Goal: Task Accomplishment & Management: Manage account settings

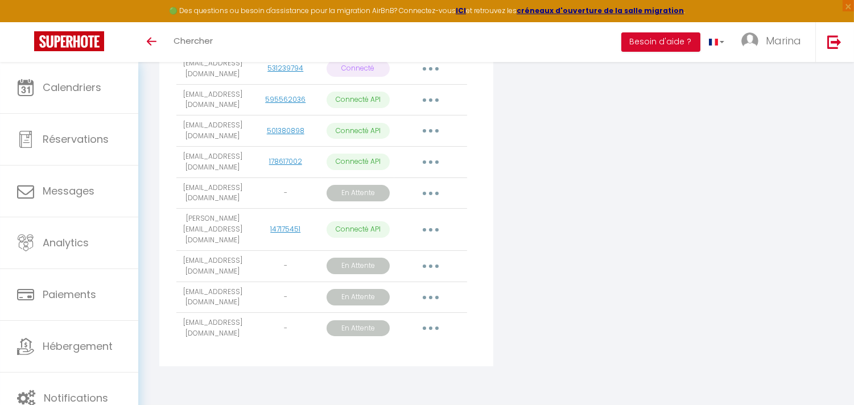
click at [576, 309] on div "Connecter Google Vacation Rentals" at bounding box center [609, 124] width 226 height 498
click at [793, 245] on div "Ajouter un compte Airbnb Email User ID État Actions [EMAIL_ADDRESS][DOMAIN_NAME…" at bounding box center [495, 124] width 679 height 498
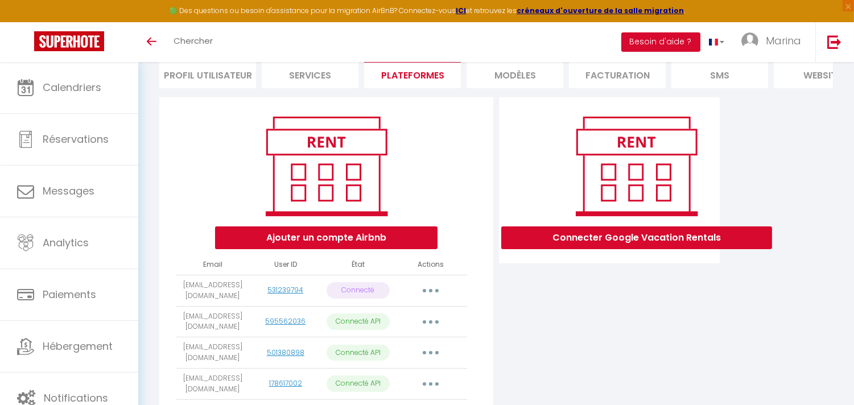
scroll to position [316, 0]
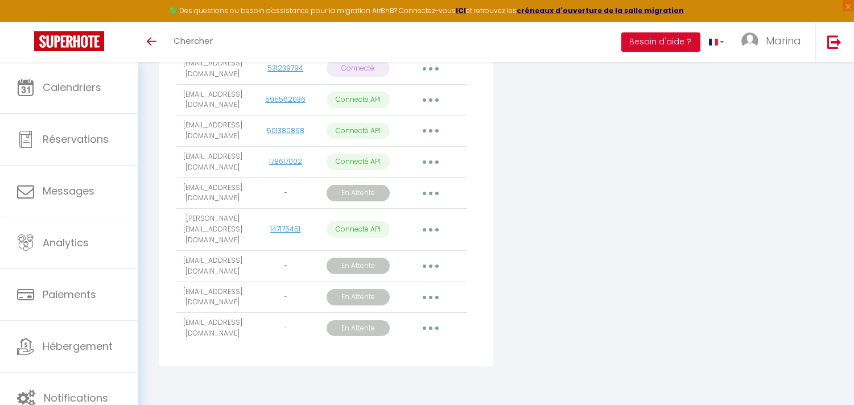
click at [258, 365] on div "Ajouter un compte Airbnb Email User ID État Actions marina.conciergerie.971@gma…" at bounding box center [326, 120] width 334 height 491
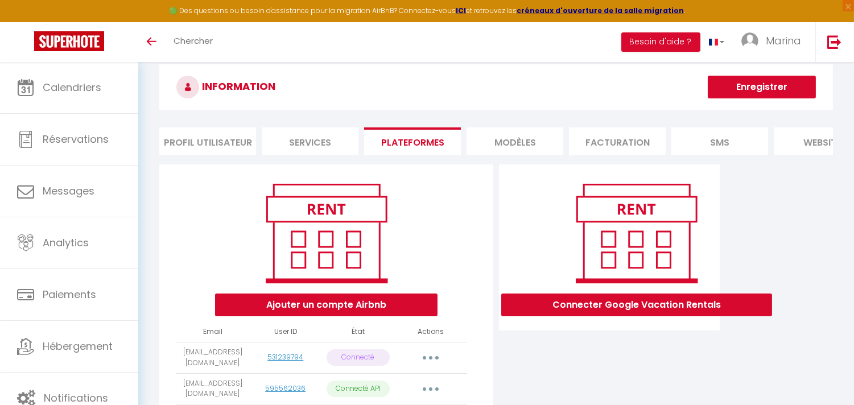
scroll to position [14, 0]
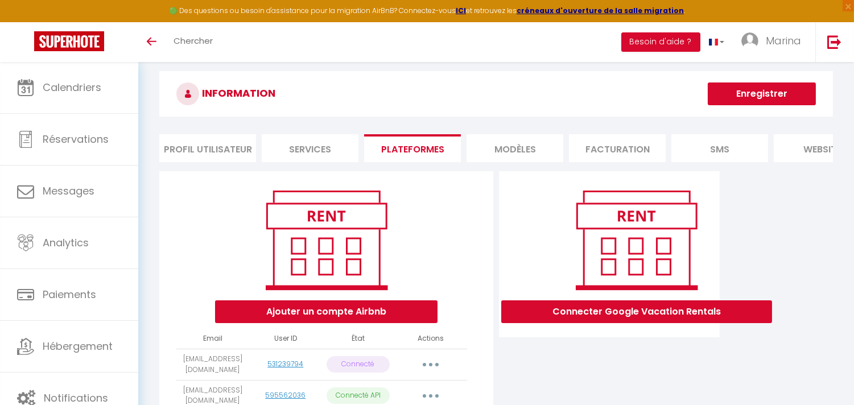
drag, startPoint x: 516, startPoint y: 86, endPoint x: 533, endPoint y: 75, distance: 20.8
click at [533, 75] on h3 "INFORMATION" at bounding box center [495, 93] width 673 height 45
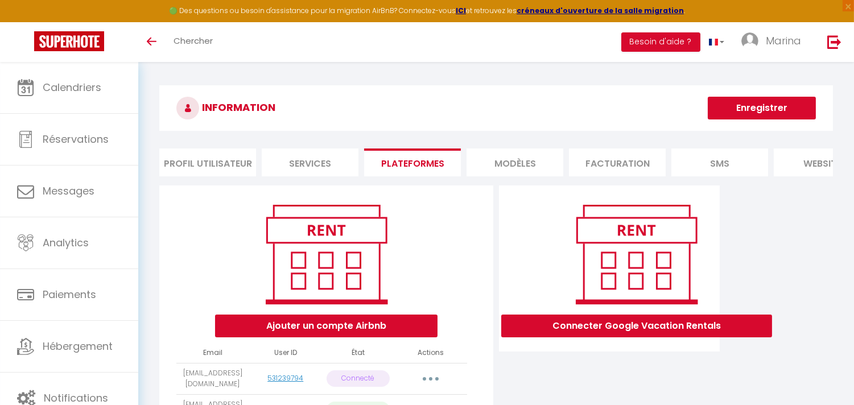
click at [508, 85] on h3 "INFORMATION" at bounding box center [495, 107] width 673 height 45
click at [324, 160] on li "Services" at bounding box center [310, 162] width 97 height 28
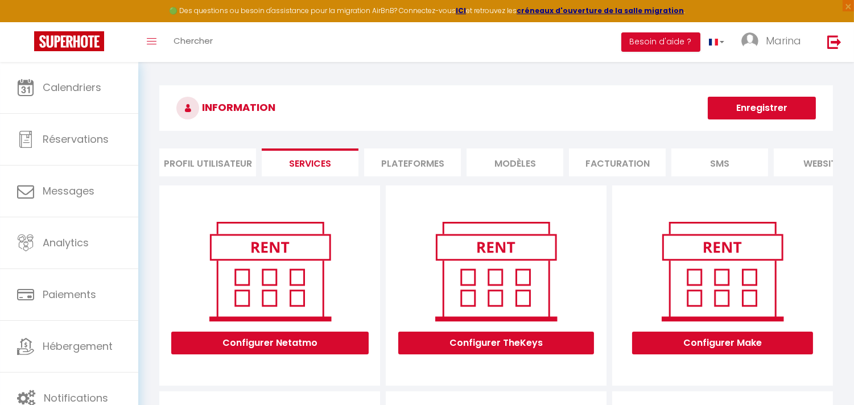
click at [219, 163] on li "Profil Utilisateur" at bounding box center [207, 162] width 97 height 28
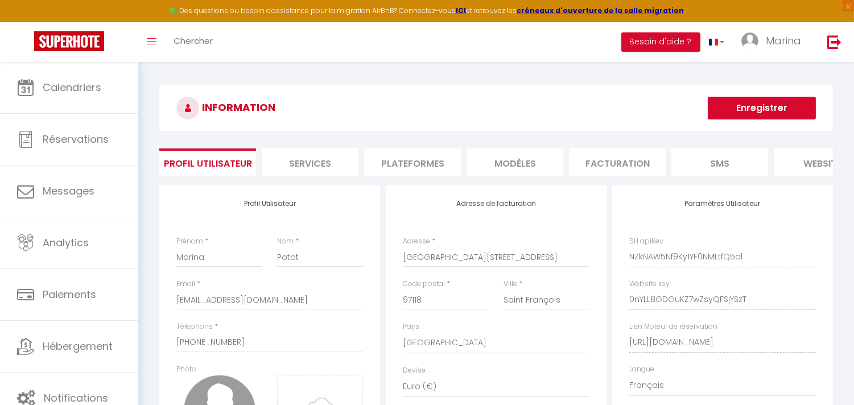
click at [399, 162] on li "Plateformes" at bounding box center [412, 162] width 97 height 28
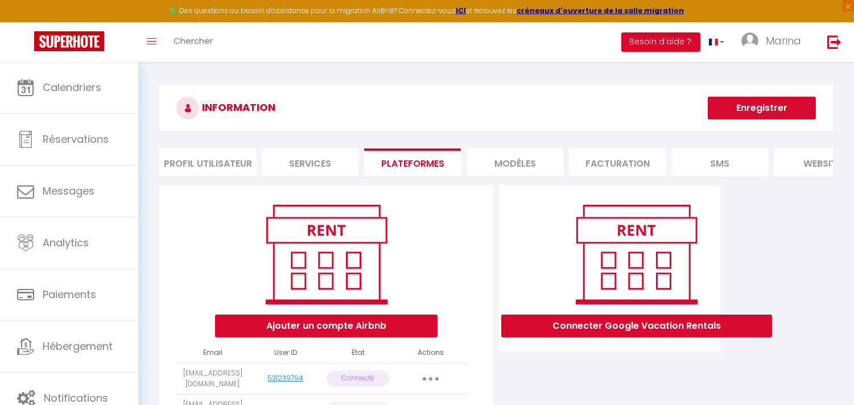
click at [500, 162] on li "MODÈLES" at bounding box center [514, 162] width 97 height 28
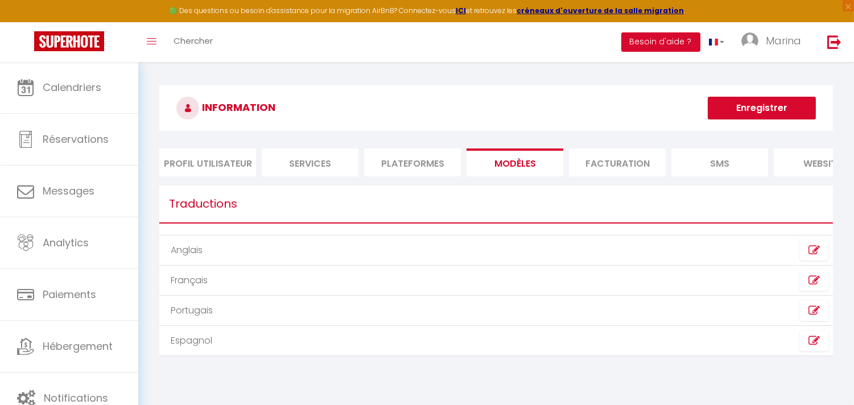
click at [600, 157] on li "Facturation" at bounding box center [617, 162] width 97 height 28
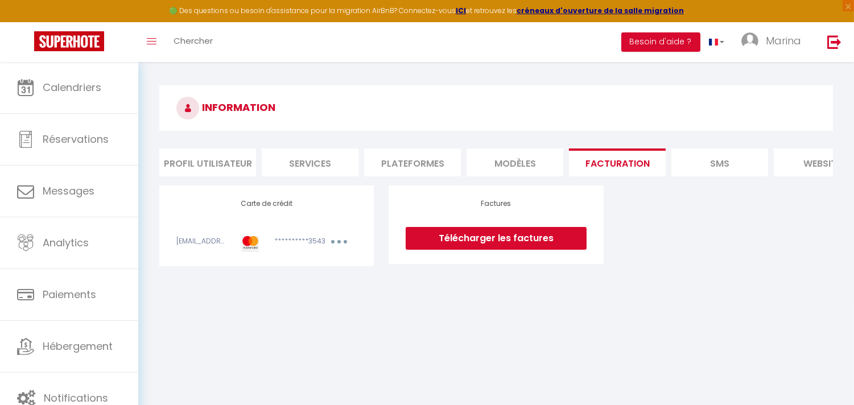
click at [727, 168] on li "SMS" at bounding box center [719, 162] width 97 height 28
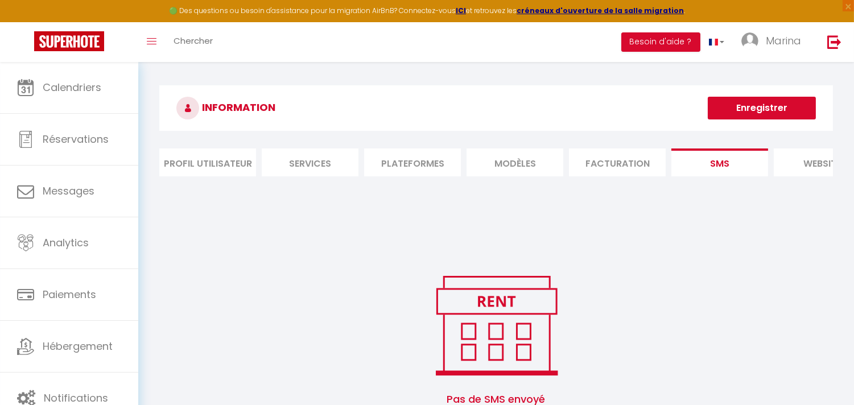
click at [826, 162] on li "website" at bounding box center [821, 162] width 97 height 28
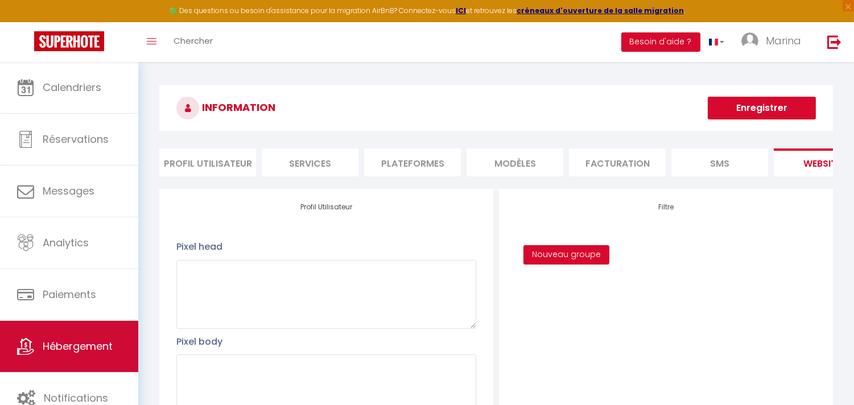
click at [67, 353] on span "Hébergement" at bounding box center [78, 346] width 70 height 14
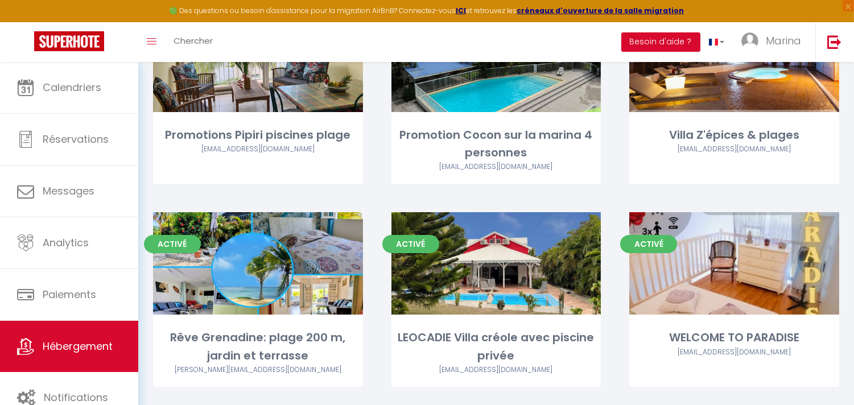
scroll to position [411, 0]
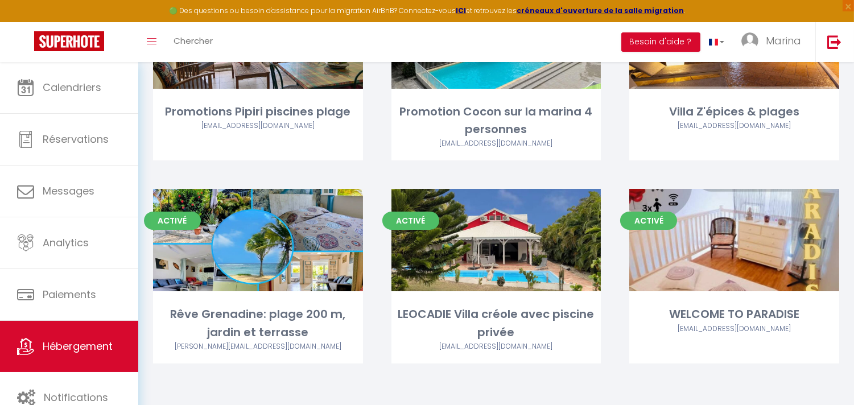
click at [544, 289] on div "Editer" at bounding box center [496, 240] width 210 height 102
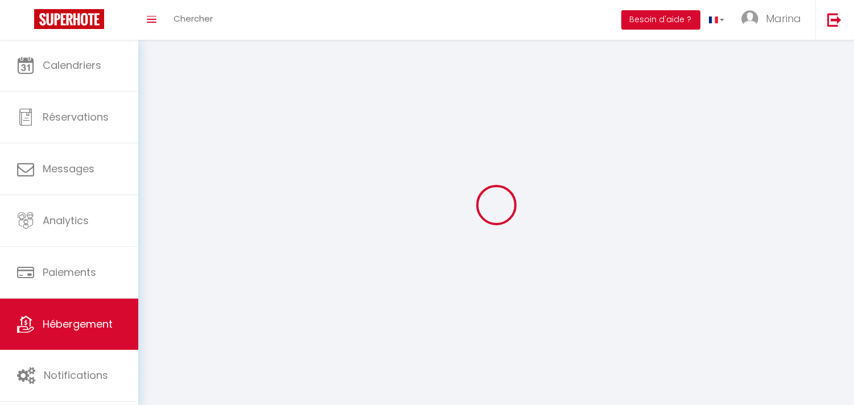
select select "1"
select select
select select "28"
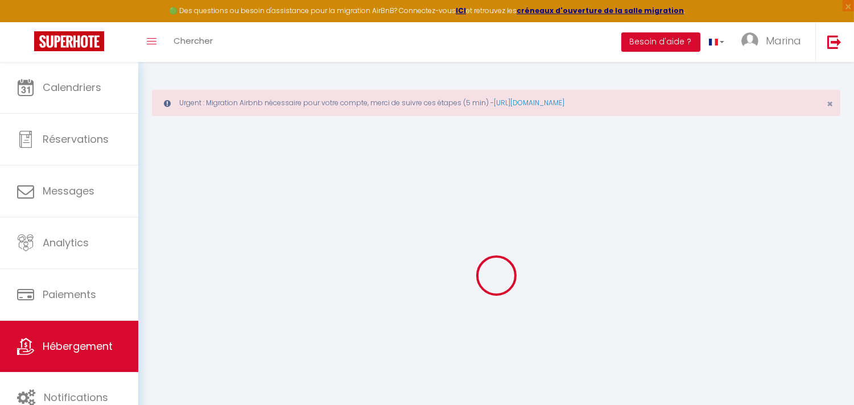
select select
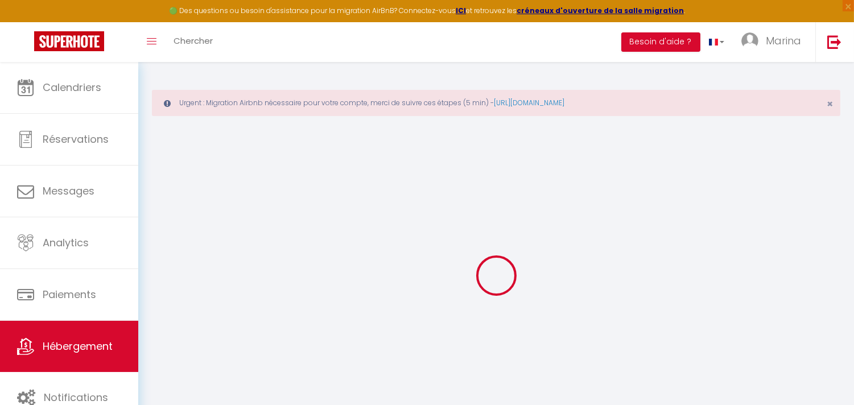
select select
checkbox input "false"
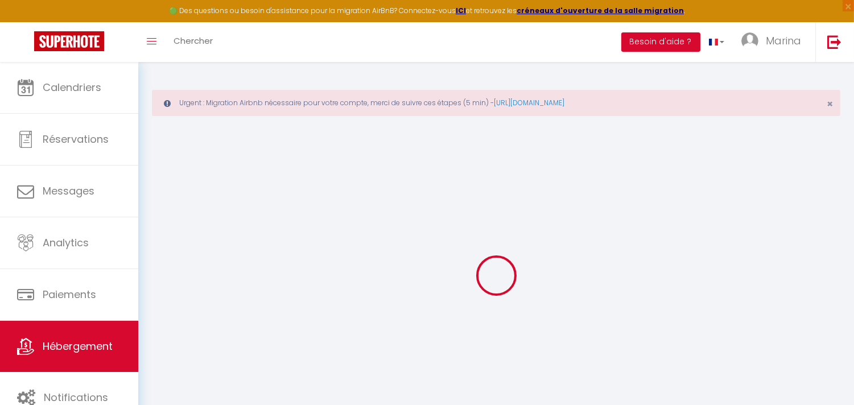
select select
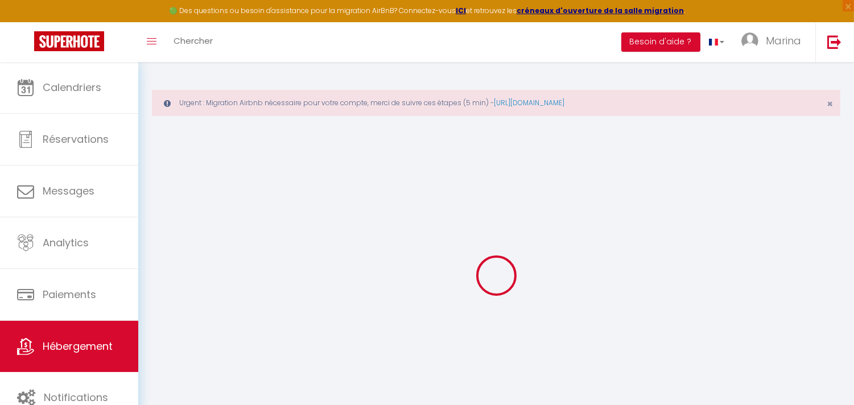
select select
checkbox input "false"
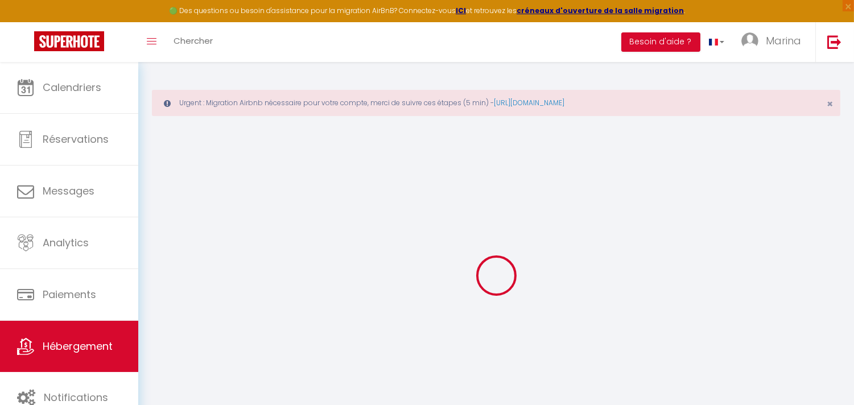
checkbox input "false"
select select
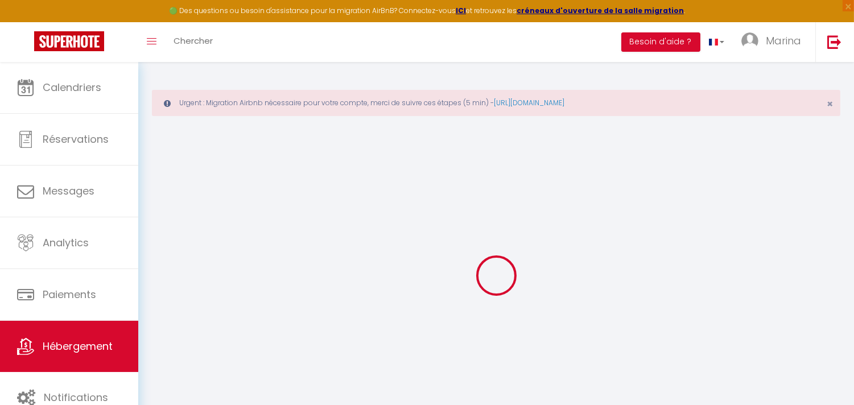
select select
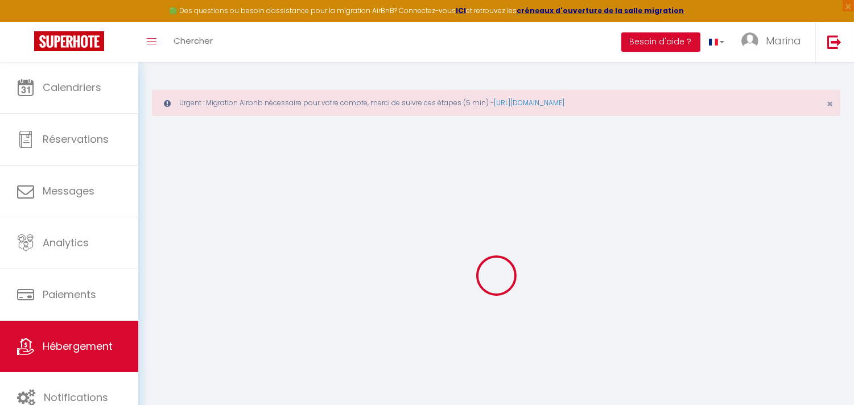
checkbox input "false"
select select
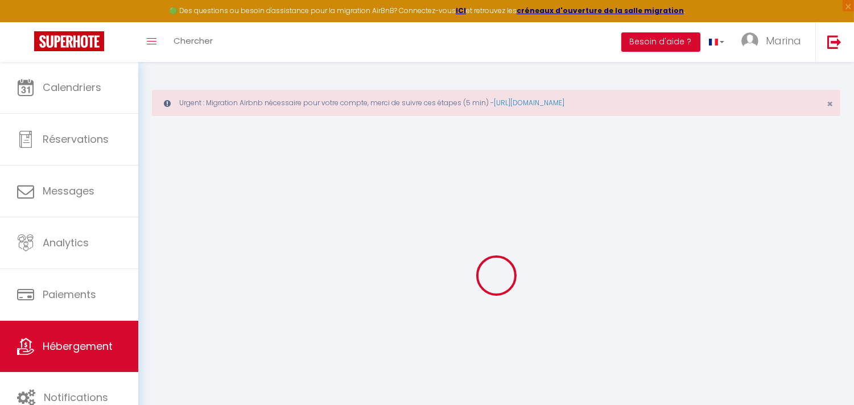
select select
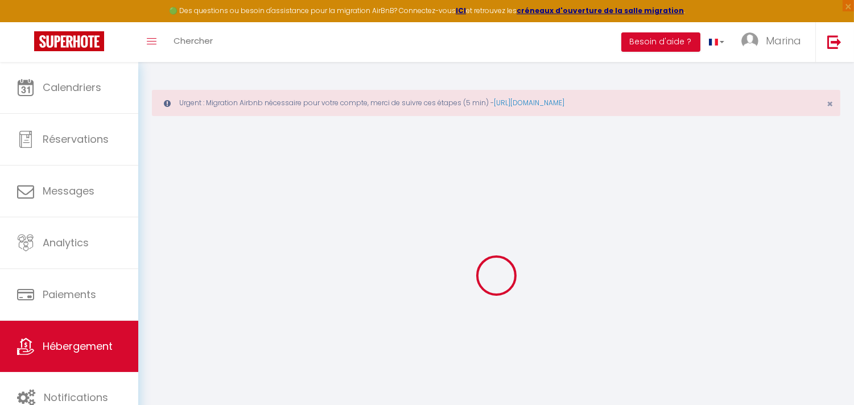
select select
checkbox input "false"
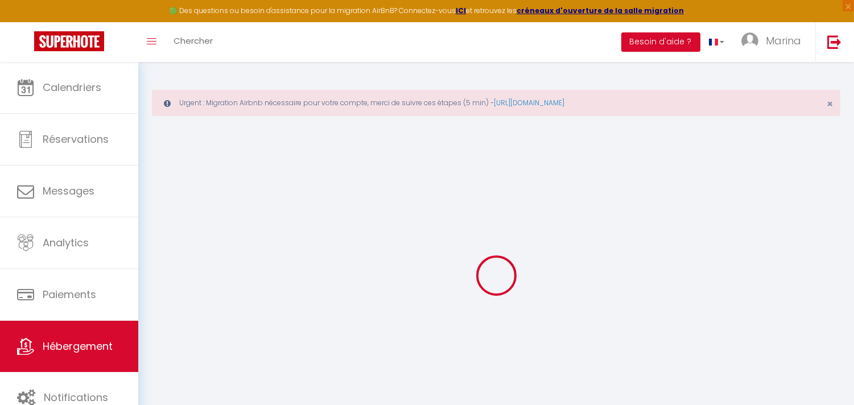
checkbox input "false"
select select
type input "LEOCADIE Villa créole avec piscine privée"
type input "[PERSON_NAME]"
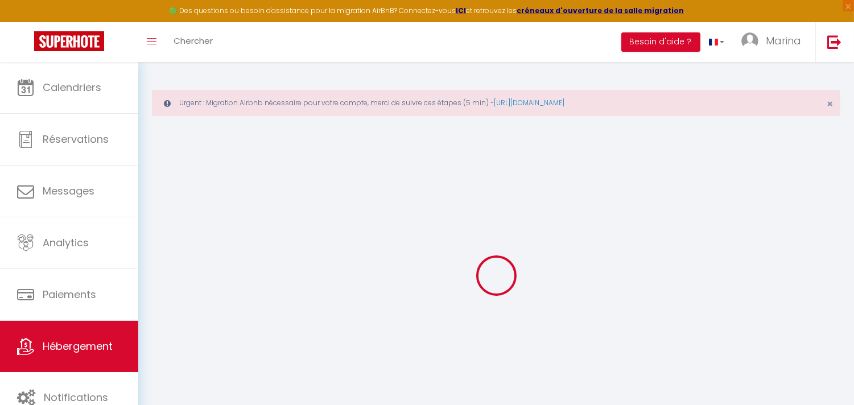
type input "Letombe"
type input "[STREET_ADDRESS]"
type input "59110"
type input "LA MADELEINE"
select select "6"
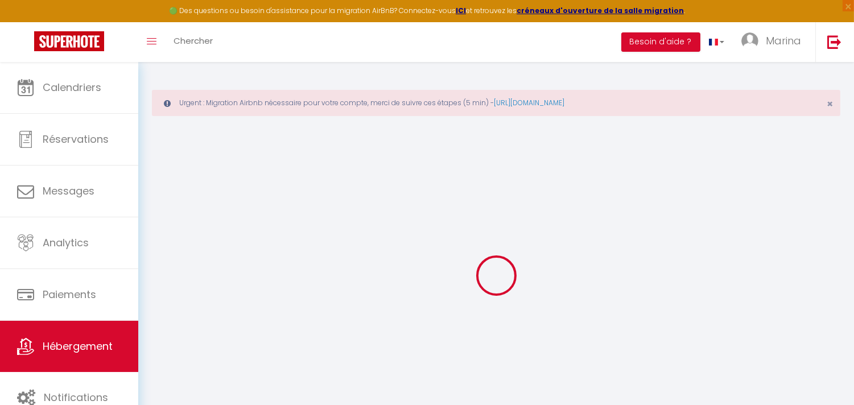
select select "3"
type input "225"
type input "250"
select select
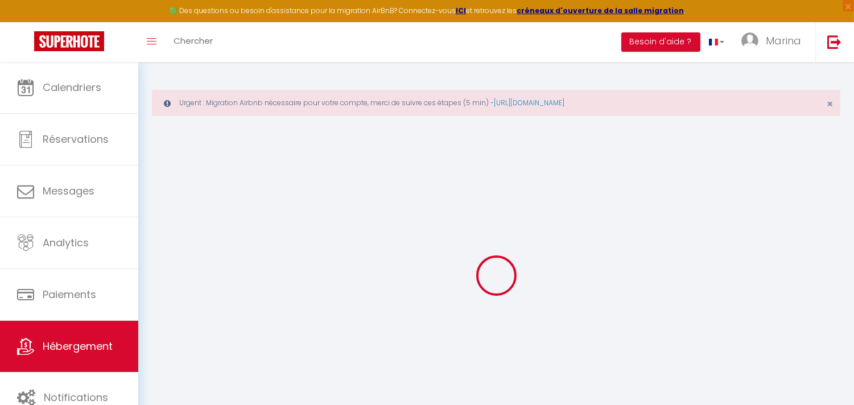
select select
type input "1 Haut de Saint Marthe"
type input "97118"
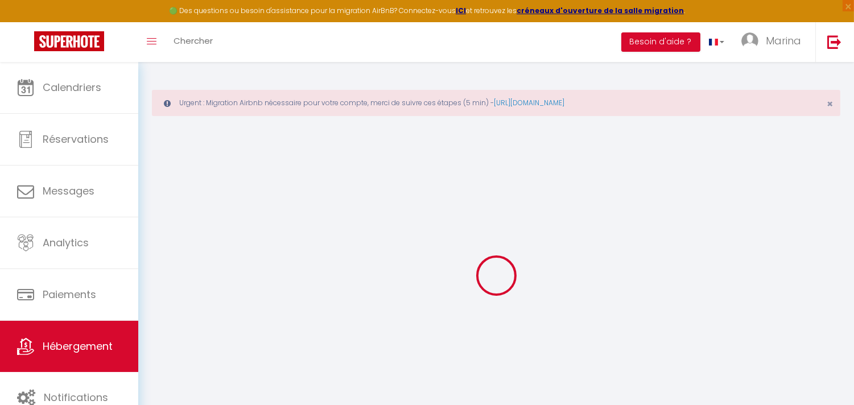
type input "Saint-François"
select select "88"
type input "[EMAIL_ADDRESS][DOMAIN_NAME]"
select select
checkbox input "false"
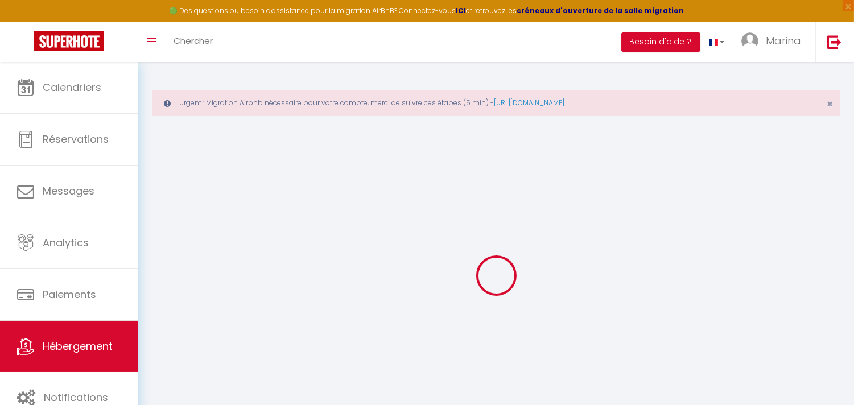
checkbox input "false"
type input "0"
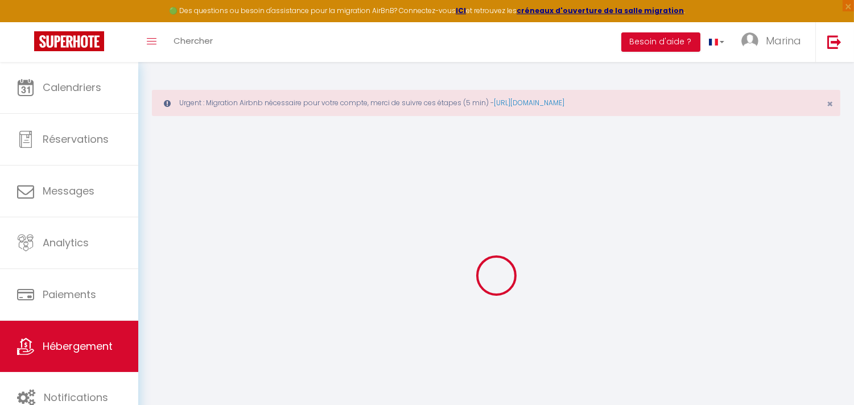
type input "0"
select select "+ 4 %"
select select "- 15 %"
select select
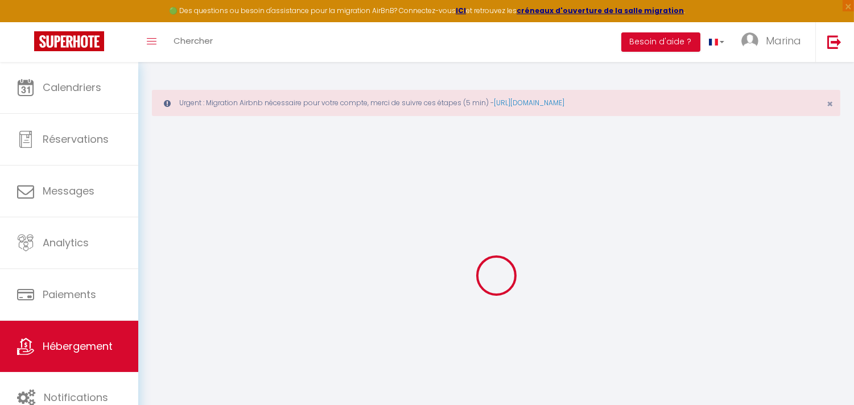
select select
checkbox input "false"
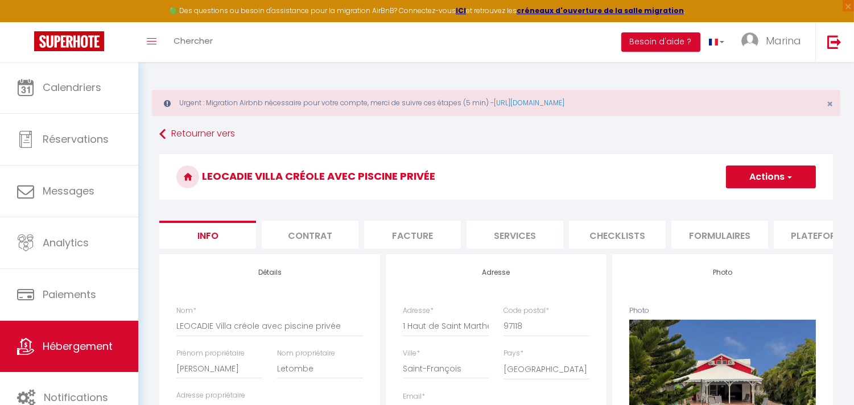
click at [794, 234] on li "Plateformes" at bounding box center [821, 235] width 97 height 28
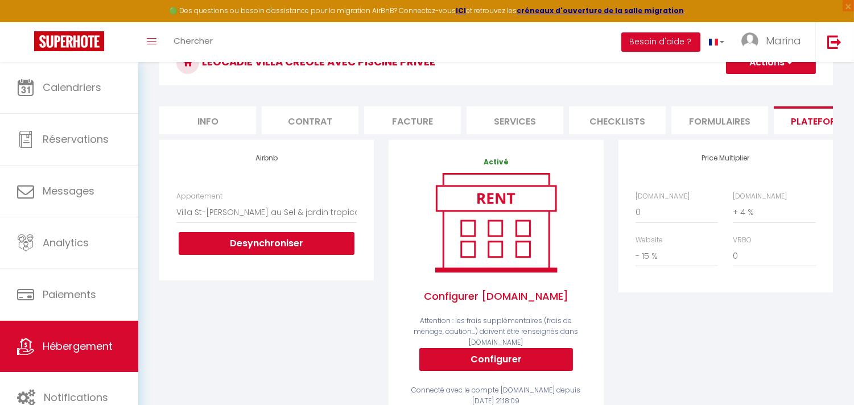
scroll to position [109, 0]
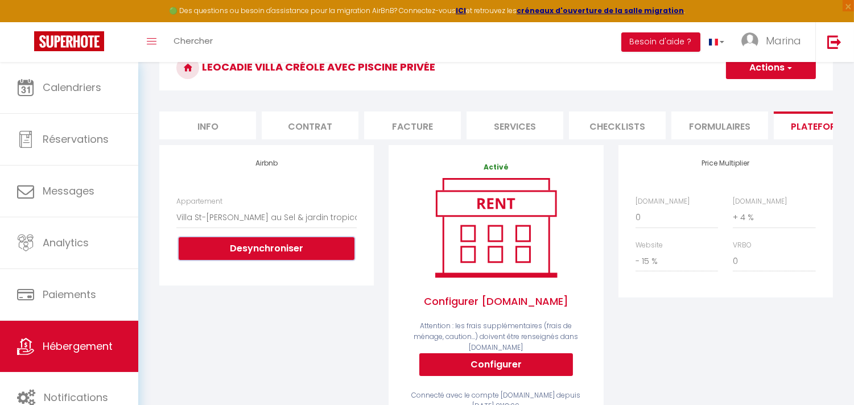
click at [303, 260] on button "Desynchroniser" at bounding box center [267, 248] width 176 height 23
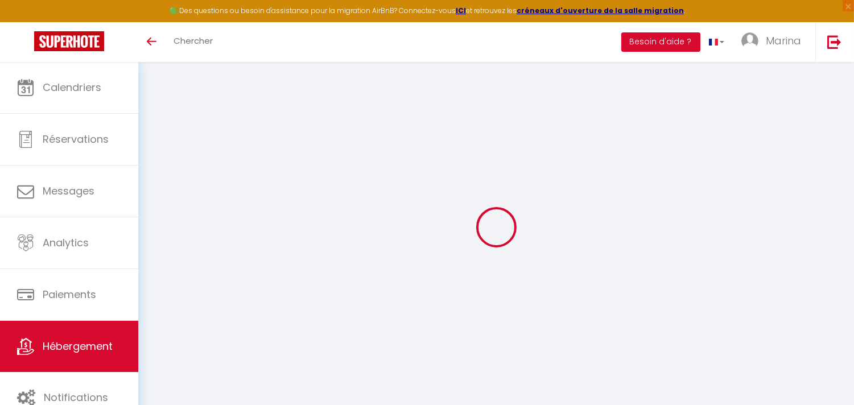
select select "+ 4 %"
select select "- 15 %"
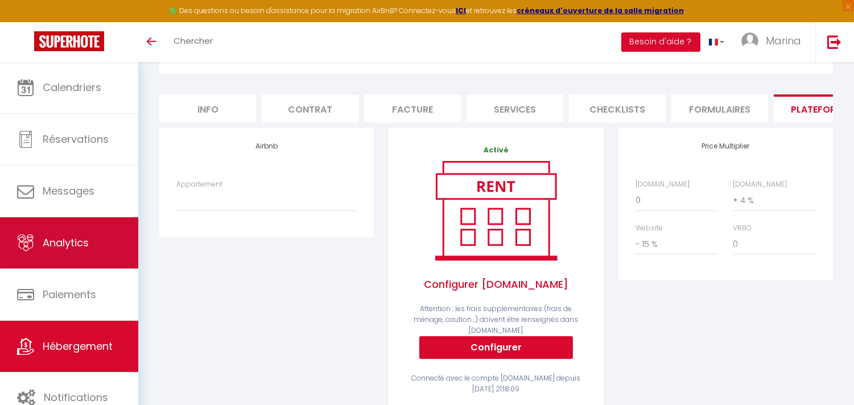
scroll to position [64, 0]
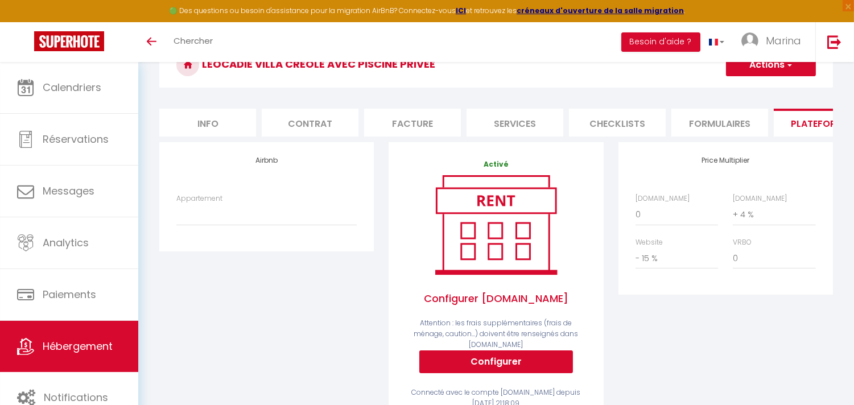
click at [77, 336] on link "Hébergement" at bounding box center [69, 346] width 138 height 51
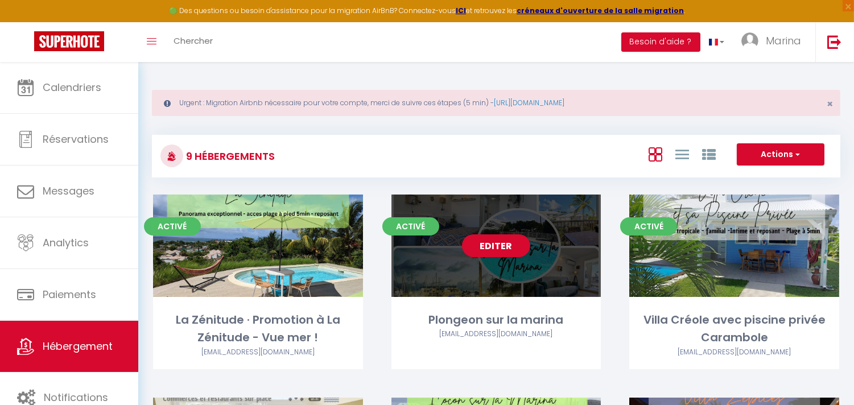
scroll to position [411, 0]
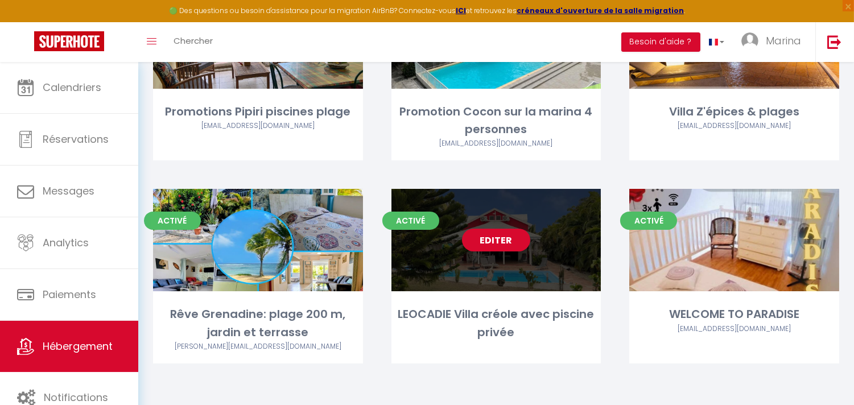
click at [497, 240] on link "Editer" at bounding box center [496, 240] width 68 height 23
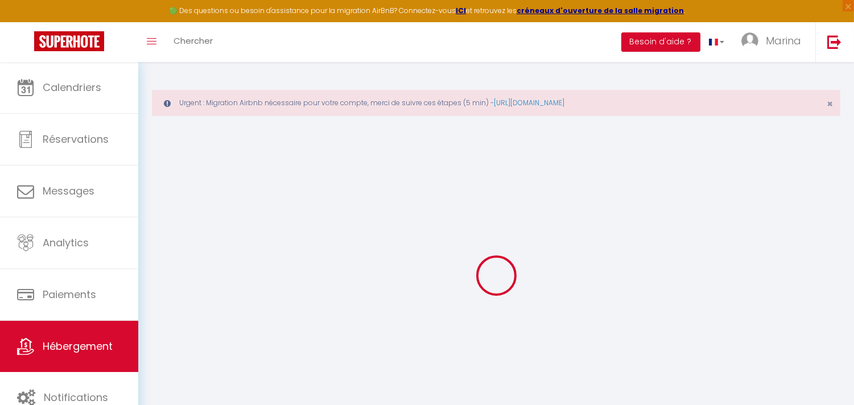
select select
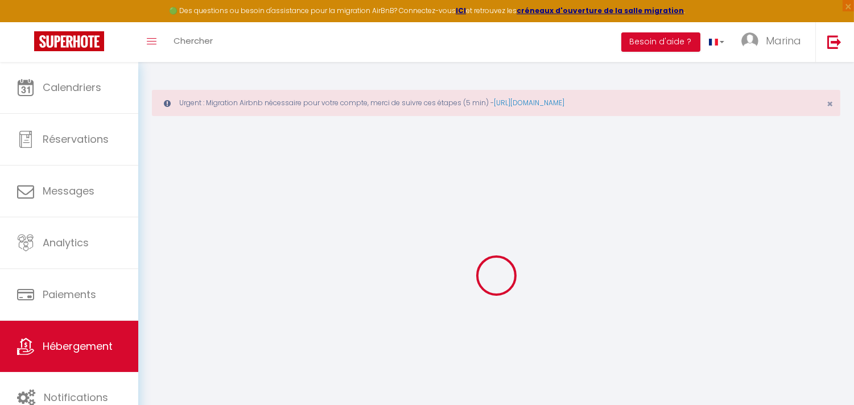
select select
checkbox input "false"
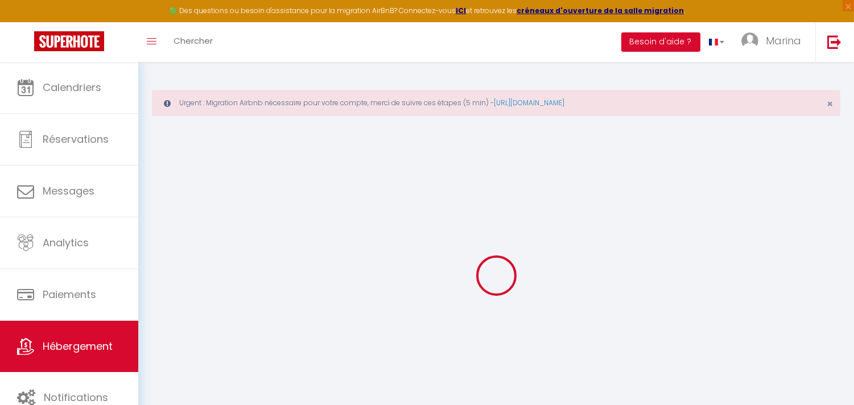
select select
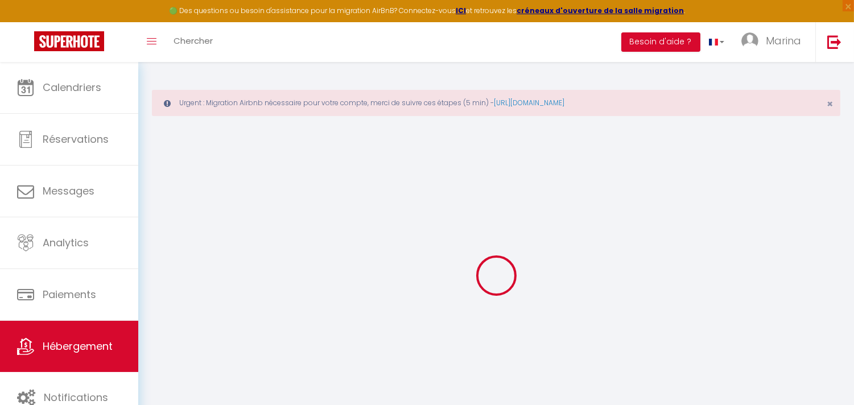
select select
checkbox input "false"
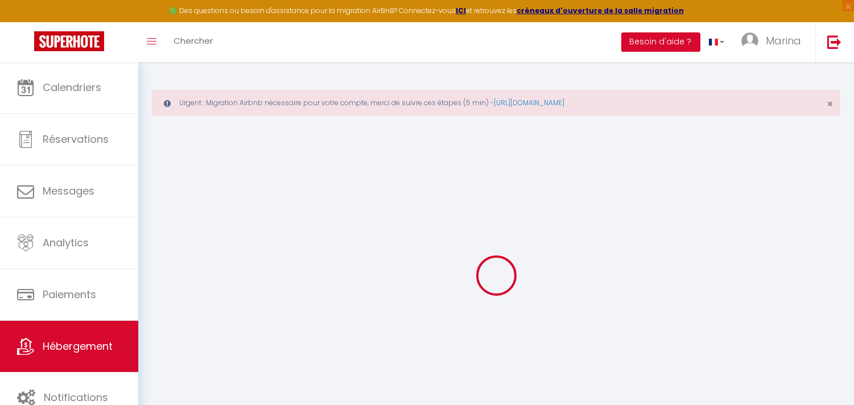
checkbox input "false"
select select
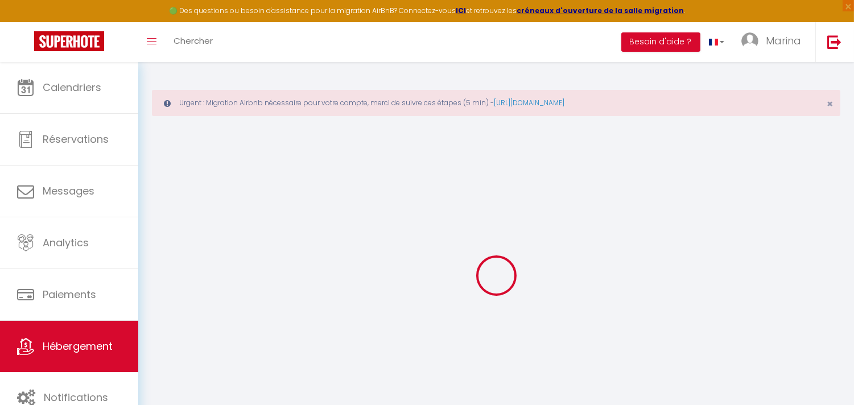
select select
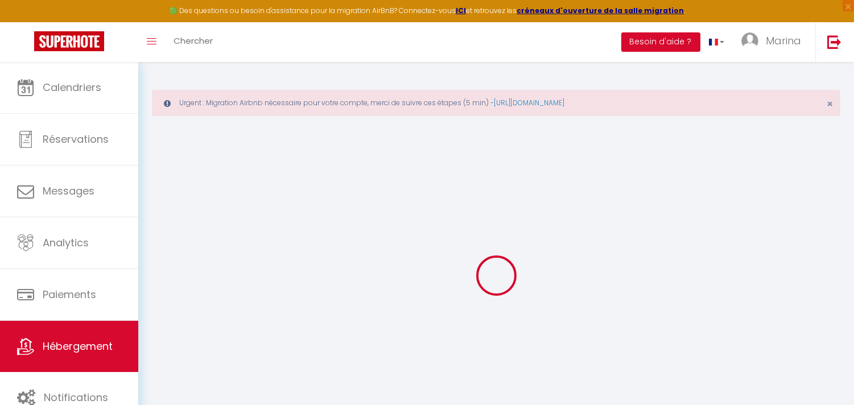
checkbox input "false"
select select
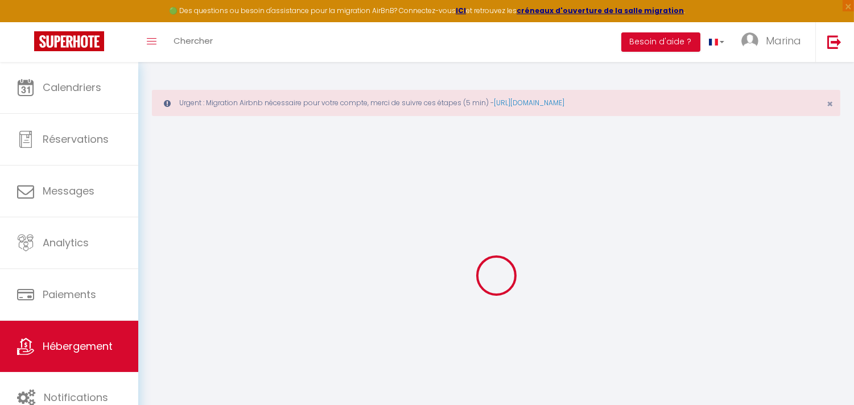
select select
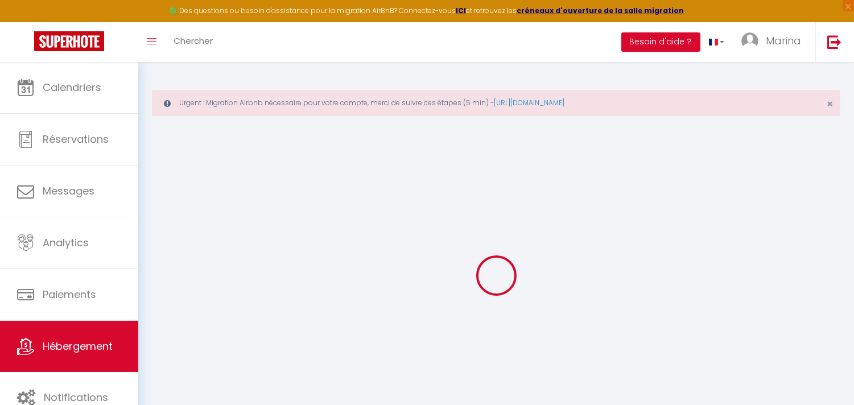
select select
checkbox input "false"
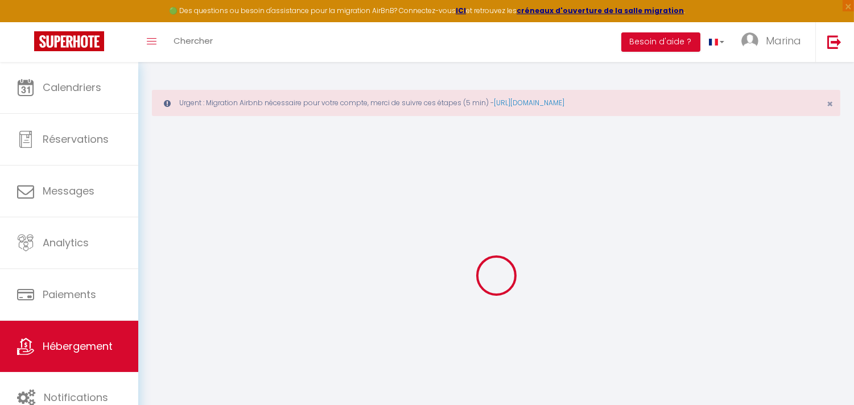
checkbox input "false"
select select
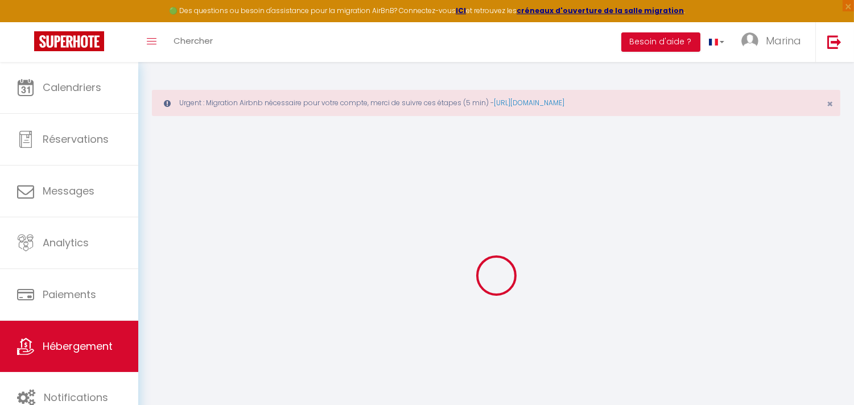
select select
checkbox input "false"
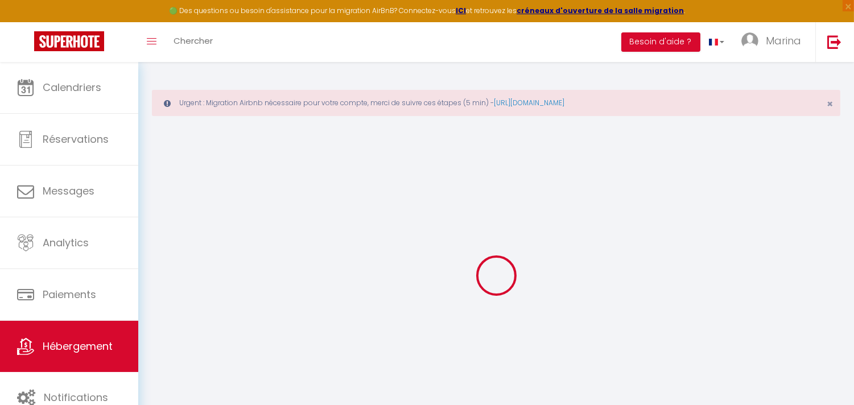
checkbox input "false"
select select
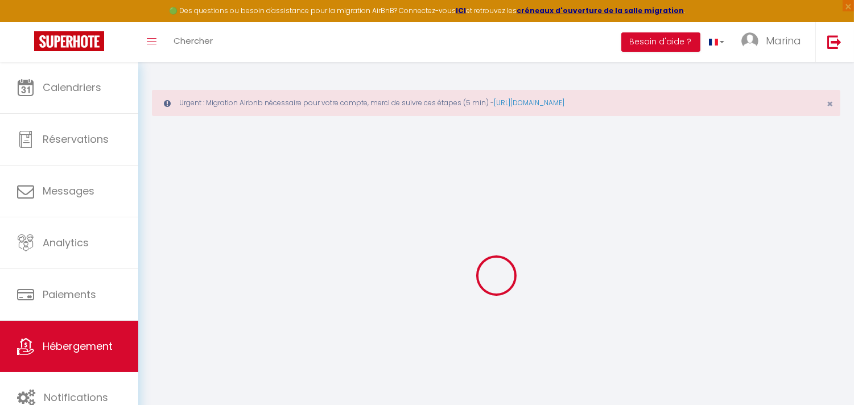
type input "LEOCADIE Villa créole avec piscine privée"
type input "[PERSON_NAME]"
type input "Letombe"
type input "[STREET_ADDRESS]"
type input "59110"
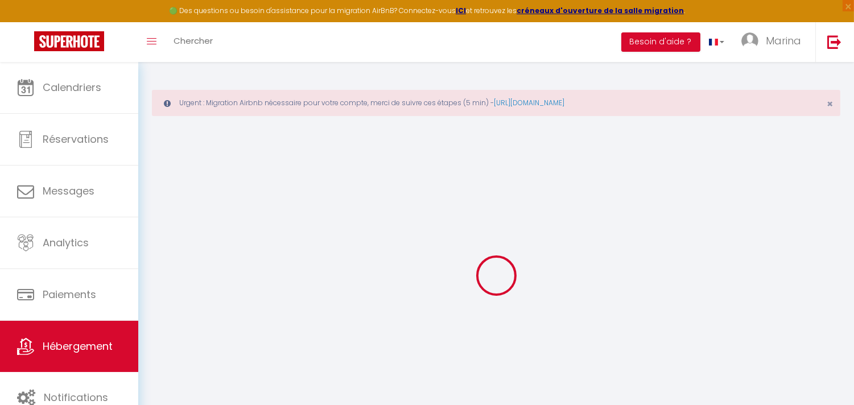
type input "LA MADELEINE"
select select "6"
select select "3"
type input "225"
type input "250"
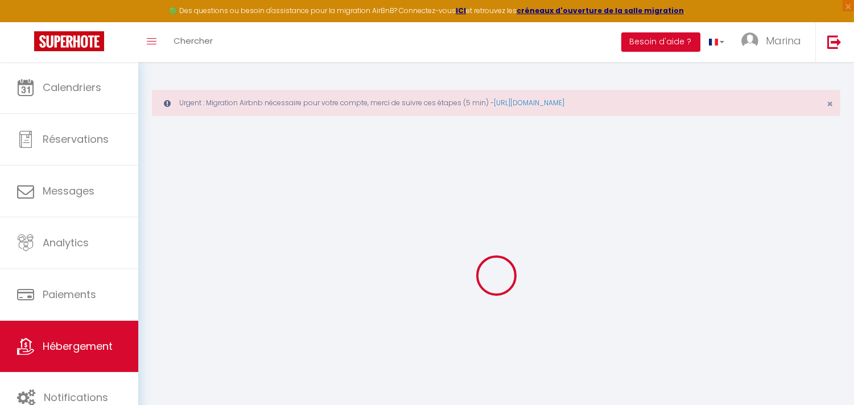
select select
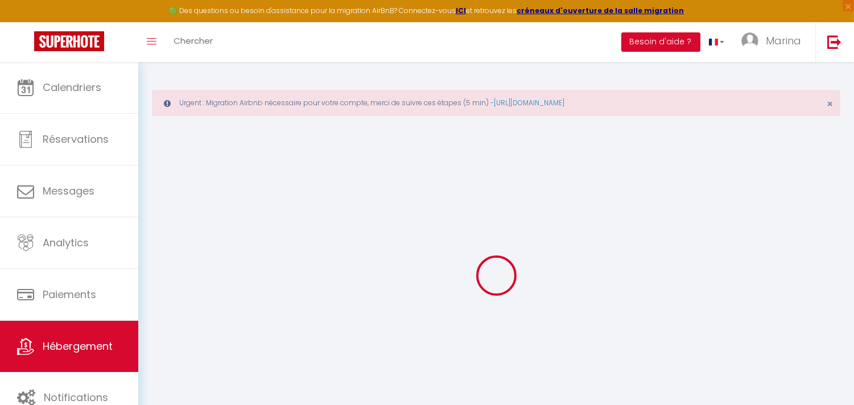
type input "1 Haut de Saint Marthe"
type input "97118"
type input "Saint-François"
select select "88"
type input "[EMAIL_ADDRESS][DOMAIN_NAME]"
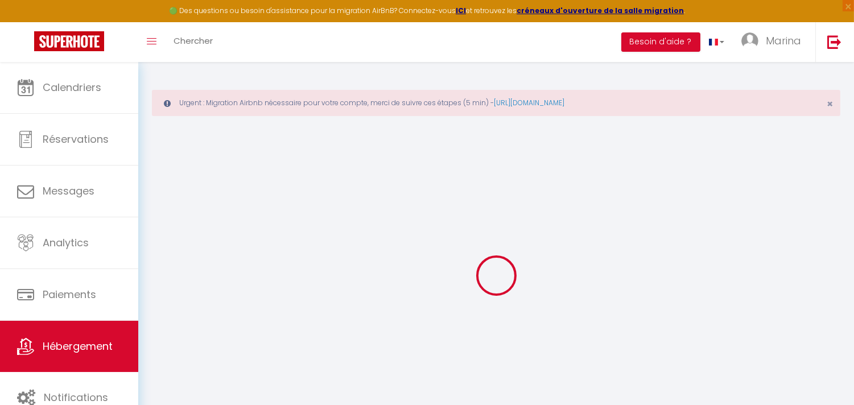
select select
checkbox input "false"
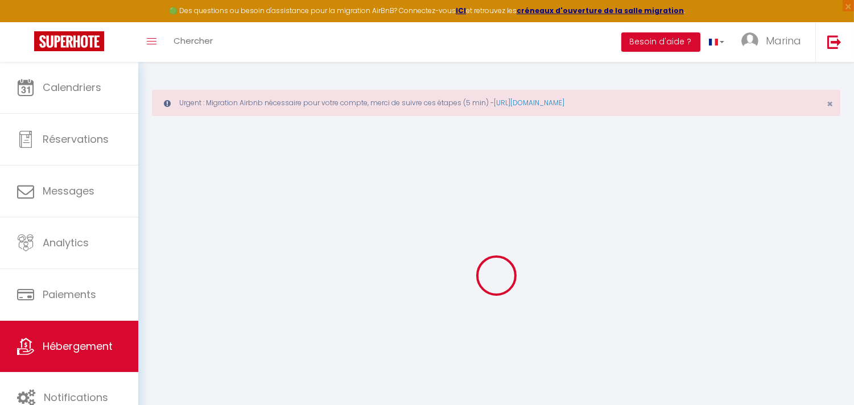
type input "0"
select select
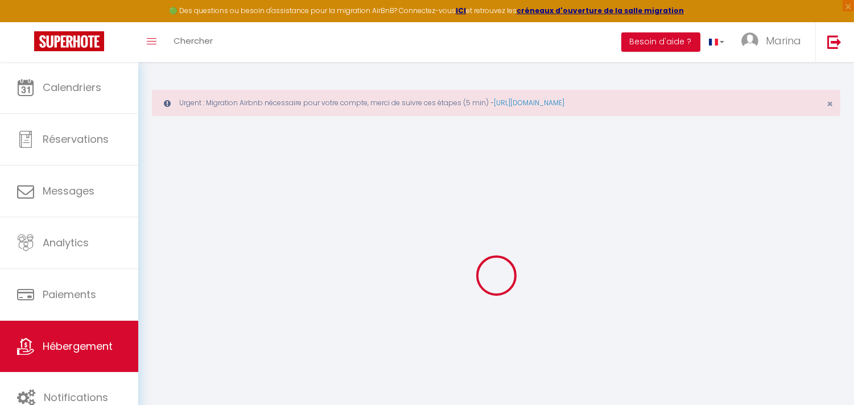
select select
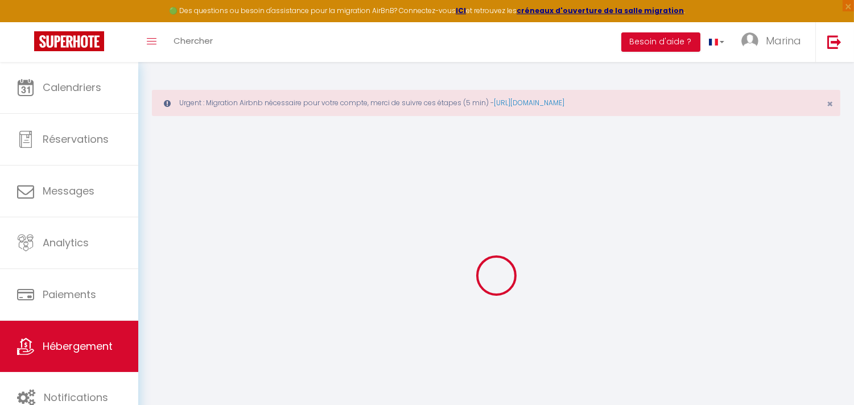
checkbox input "false"
select select
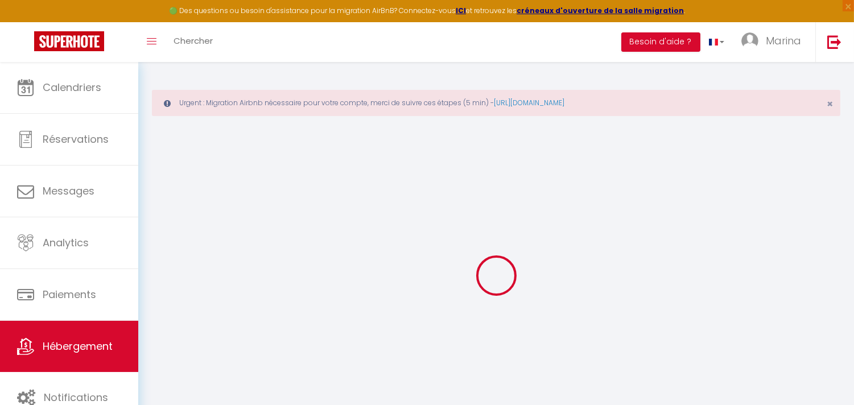
select select
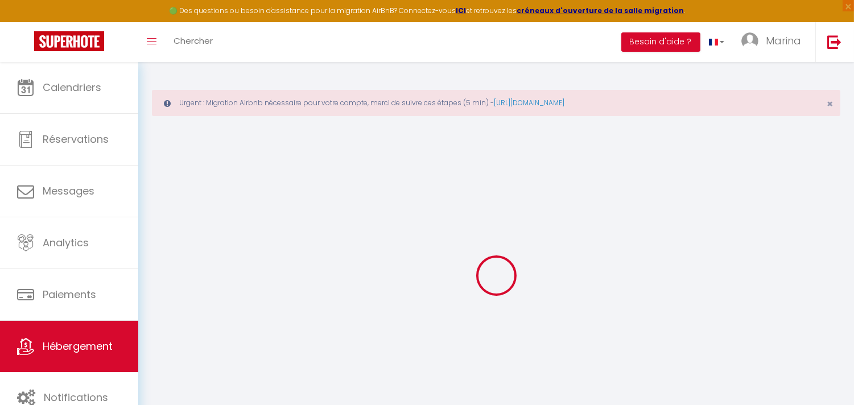
checkbox input "false"
select select
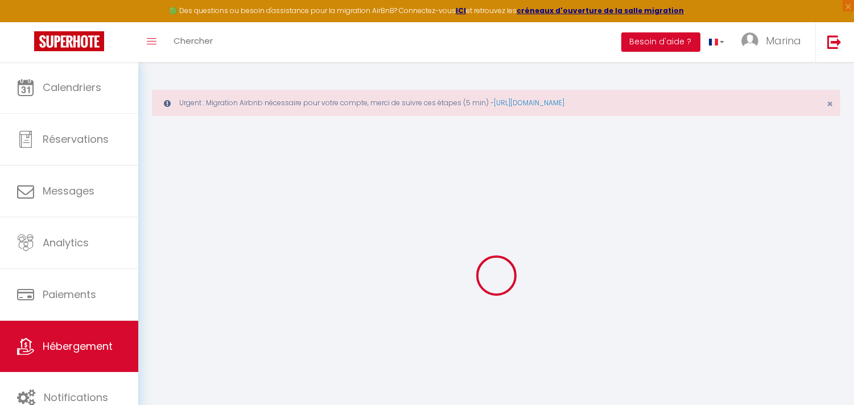
checkbox input "false"
select select "14:00"
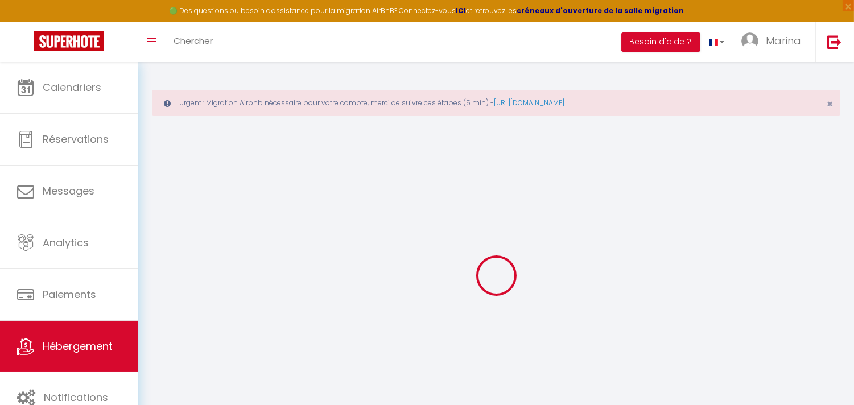
select select
select select "11:00"
select select "30"
select select "120"
select select
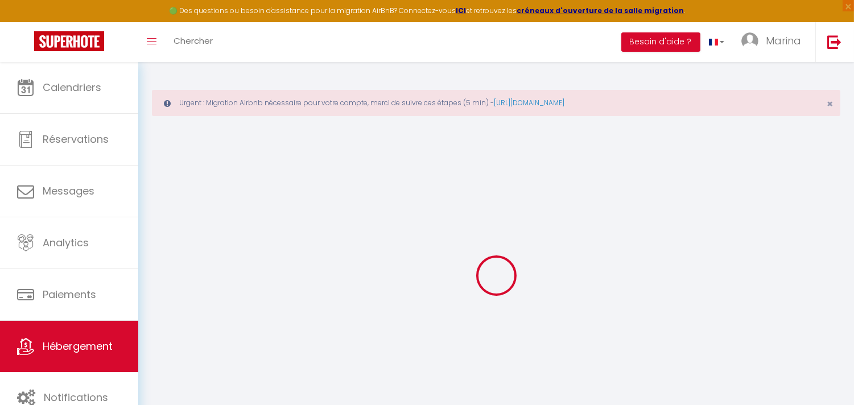
select select
checkbox input "false"
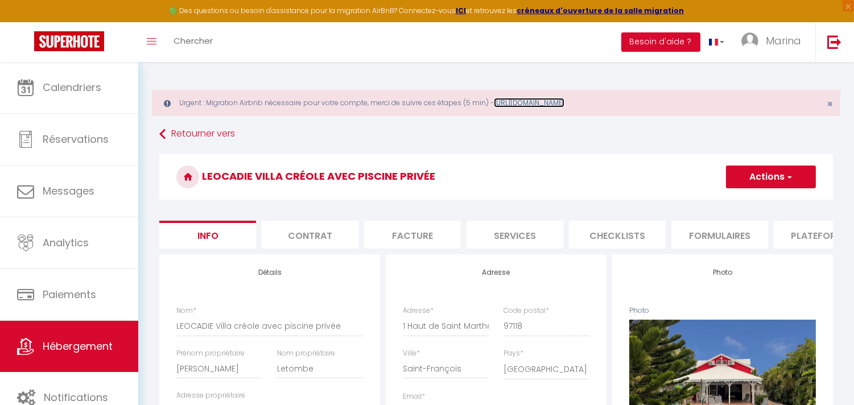
click at [561, 100] on link "[URL][DOMAIN_NAME]" at bounding box center [529, 103] width 71 height 10
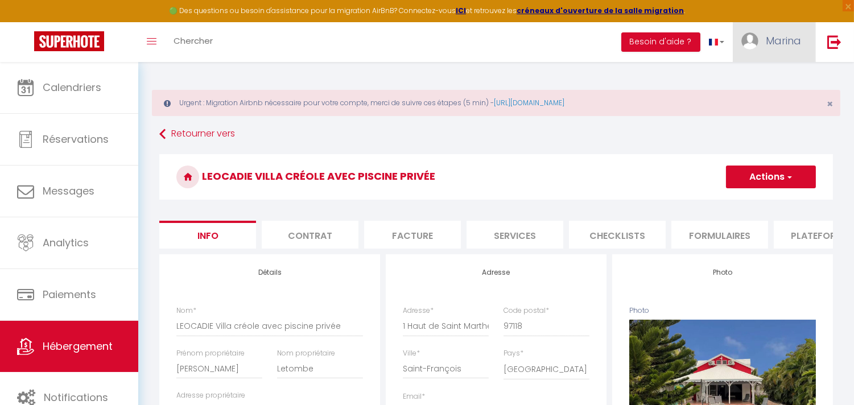
click at [772, 42] on span "Marina" at bounding box center [783, 41] width 35 height 14
click at [769, 75] on link "Paramètres" at bounding box center [769, 78] width 84 height 19
select select "fr"
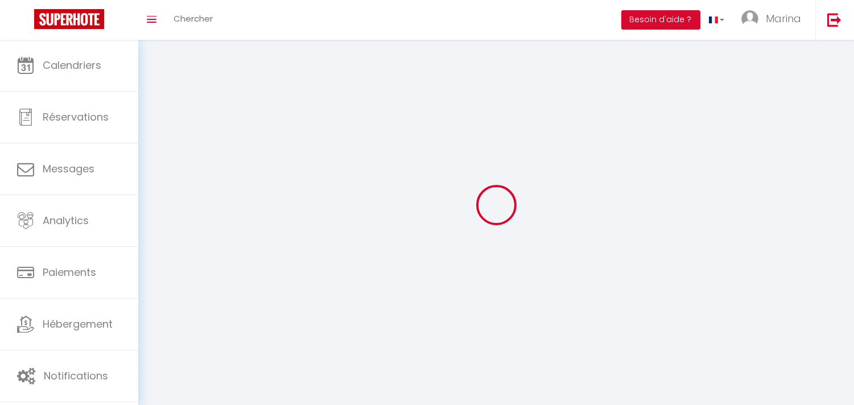
type input "Marina"
type input "Potot"
type input "[PHONE_NUMBER]"
type input "[GEOGRAPHIC_DATA][STREET_ADDRESS]"
type input "97118"
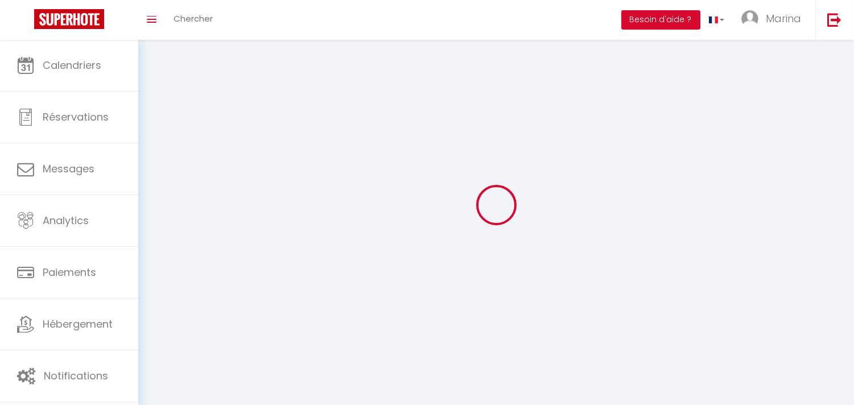
type input "Saint François"
select select "88"
select select "28"
type input "NZkNAW5Nf9Ky1YF0NMLtfQ5al"
type input "0nYLL8GDGuKZ7wZsyQFSjYSzT"
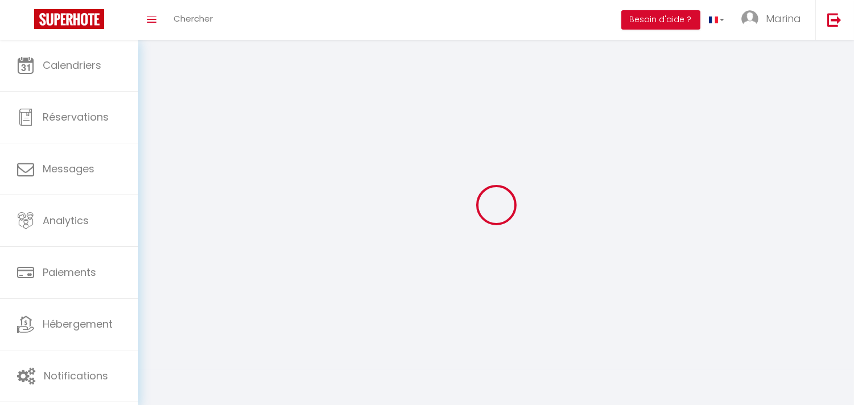
type input "[URL][DOMAIN_NAME]"
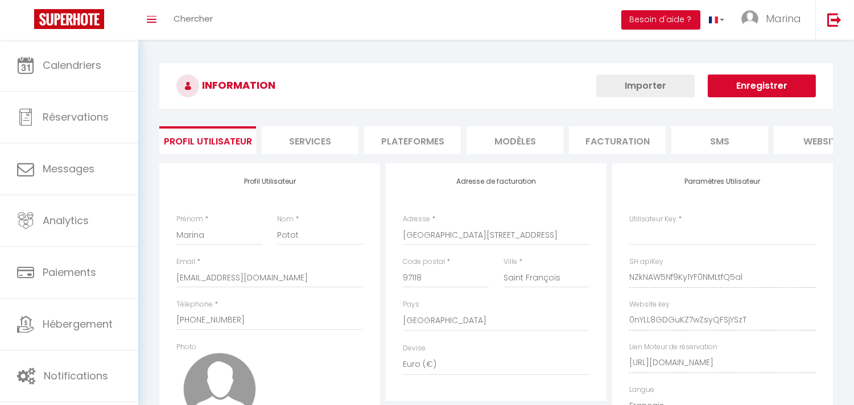
type input "NZkNAW5Nf9Ky1YF0NMLtfQ5al"
type input "0nYLL8GDGuKZ7wZsyQFSjYSzT"
type input "[URL][DOMAIN_NAME]"
select select "fr"
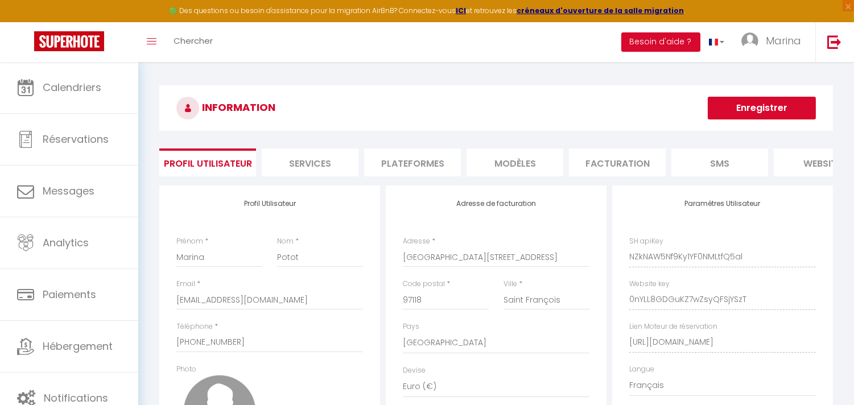
click at [398, 152] on li "Plateformes" at bounding box center [412, 162] width 97 height 28
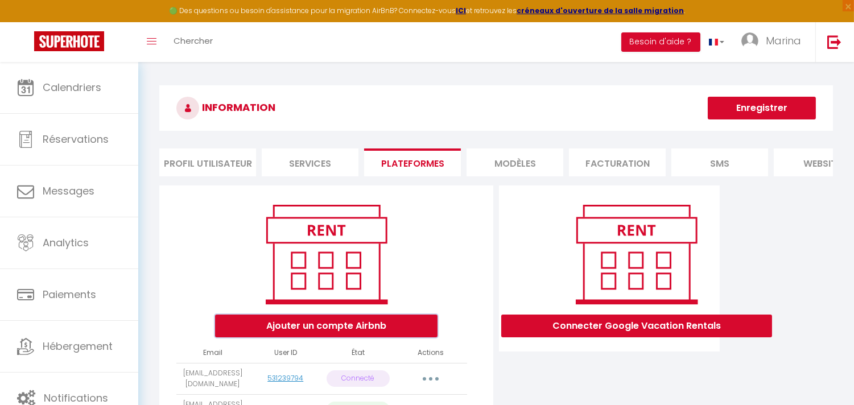
click at [325, 337] on button "Ajouter un compte Airbnb" at bounding box center [326, 326] width 222 height 23
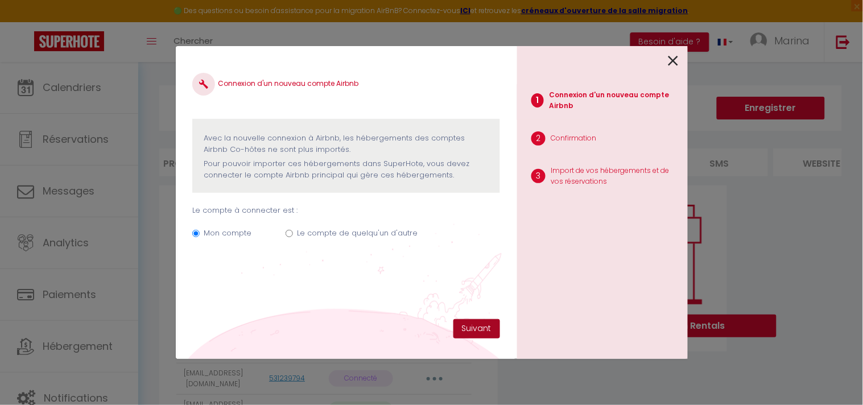
click at [475, 329] on button "Suivant" at bounding box center [476, 328] width 47 height 19
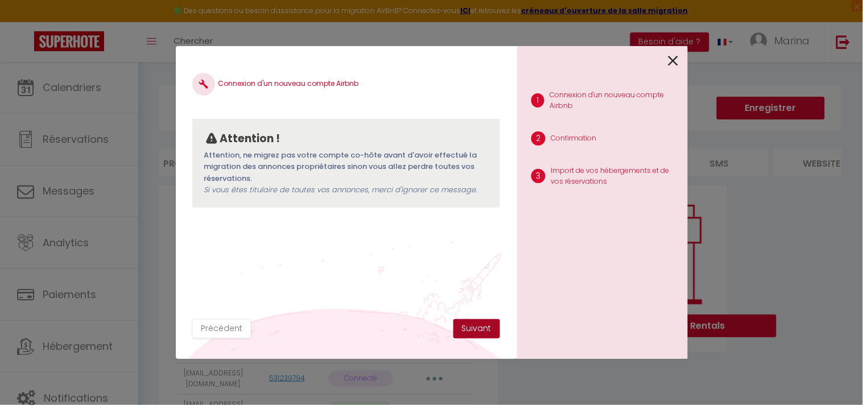
click at [475, 329] on button "Suivant" at bounding box center [476, 328] width 47 height 19
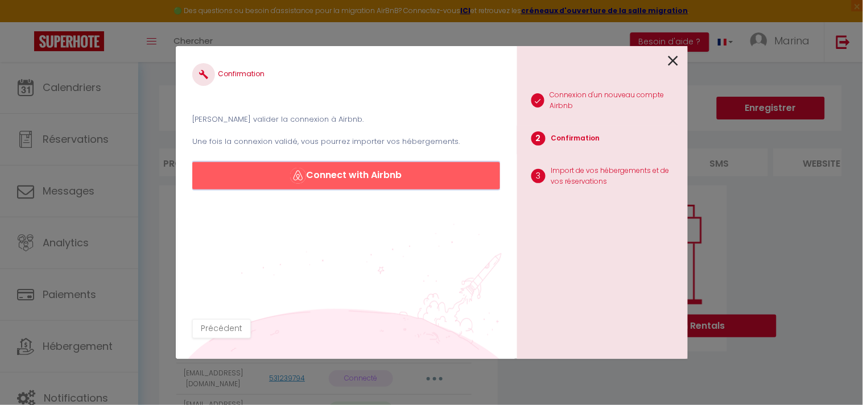
click at [380, 178] on button "Connect with Airbnb" at bounding box center [345, 175] width 307 height 27
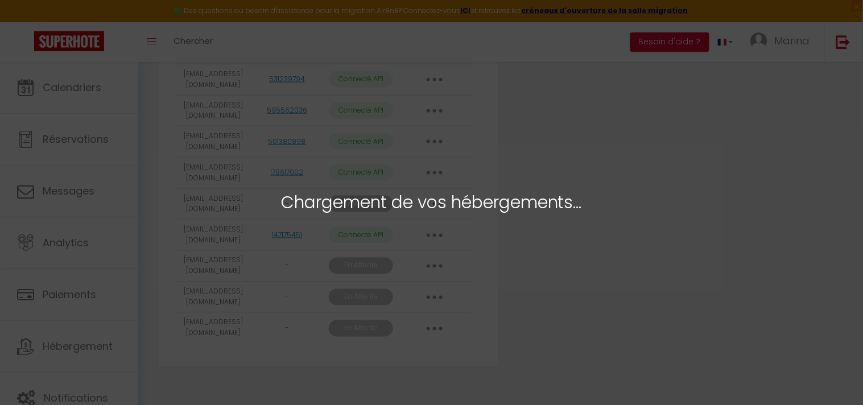
select select "50079"
select select "41295"
select select "41293"
select select "71014"
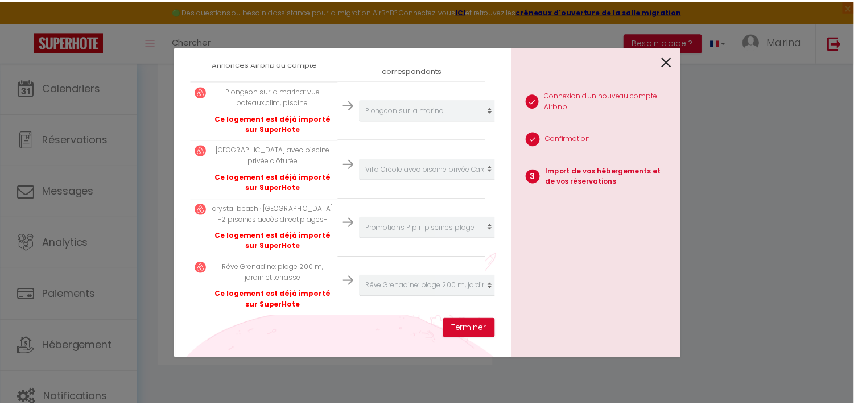
scroll to position [220, 0]
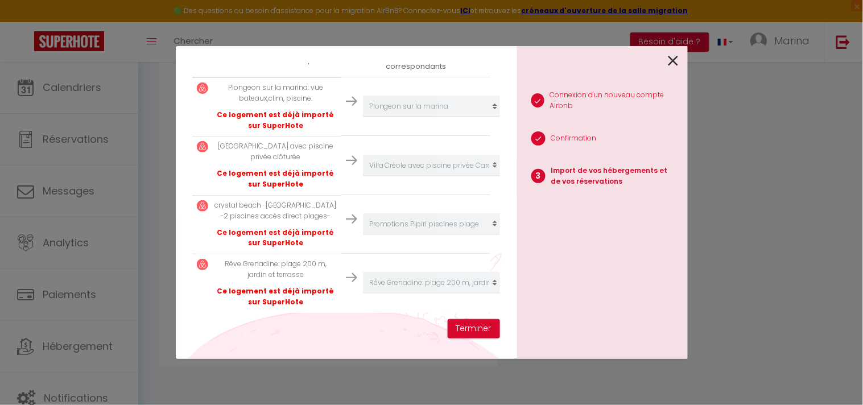
click at [672, 60] on icon at bounding box center [673, 60] width 10 height 17
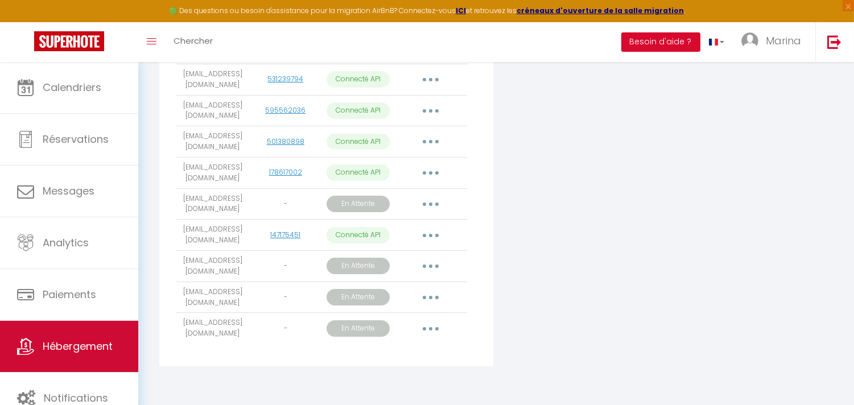
click at [61, 337] on link "Hébergement" at bounding box center [69, 346] width 138 height 51
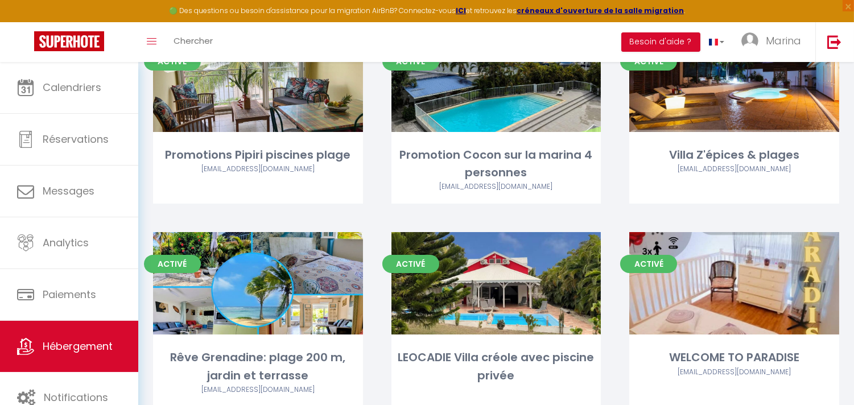
scroll to position [373, 0]
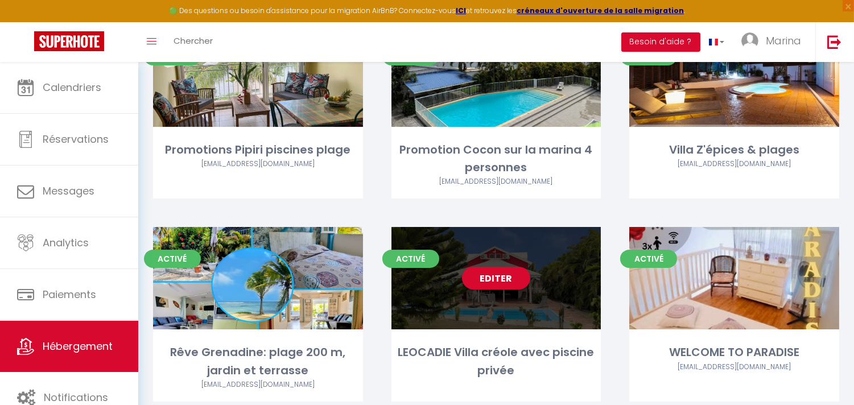
click at [531, 265] on div "Editer" at bounding box center [496, 278] width 210 height 102
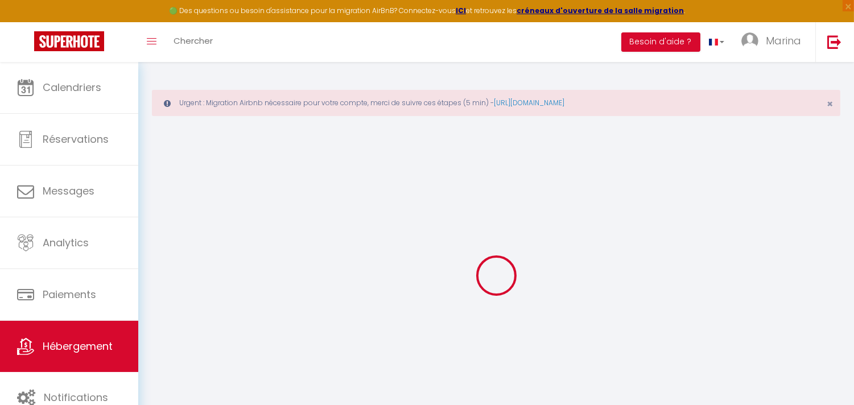
select select "+ 4 %"
select select "- 15 %"
select select
checkbox input "false"
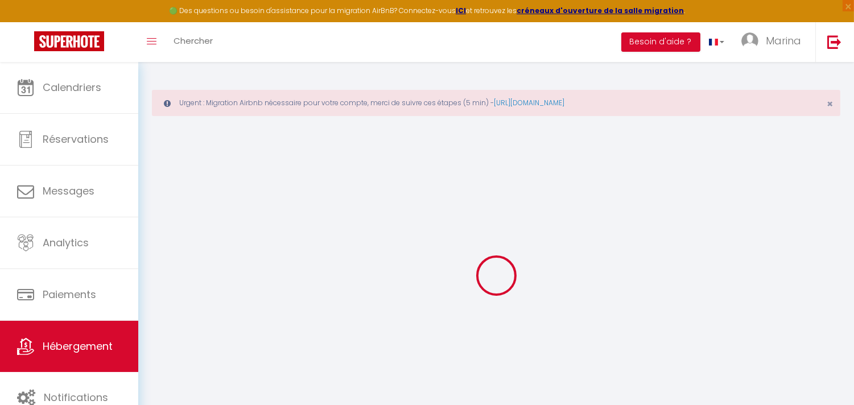
checkbox input "false"
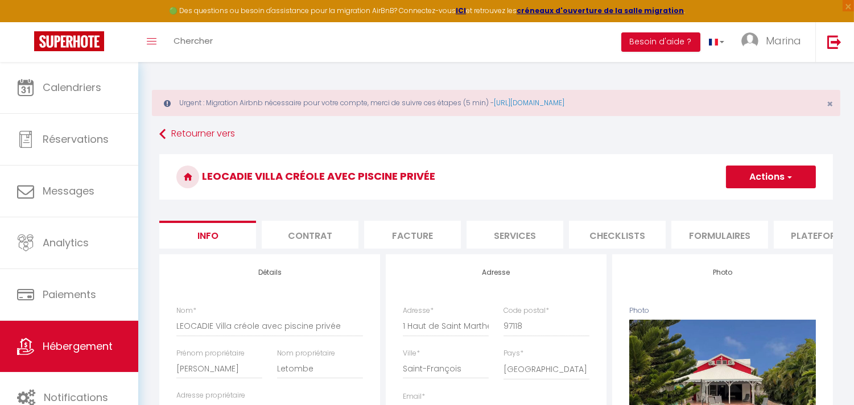
click at [726, 234] on li "Formulaires" at bounding box center [719, 235] width 97 height 28
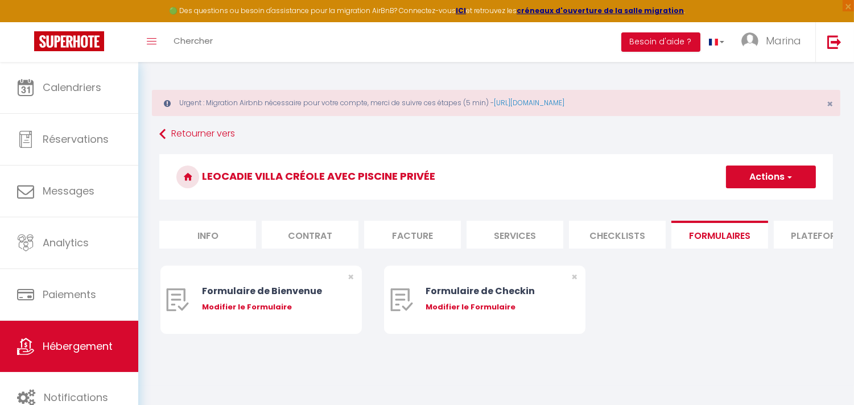
click at [817, 240] on li "Plateformes" at bounding box center [821, 235] width 97 height 28
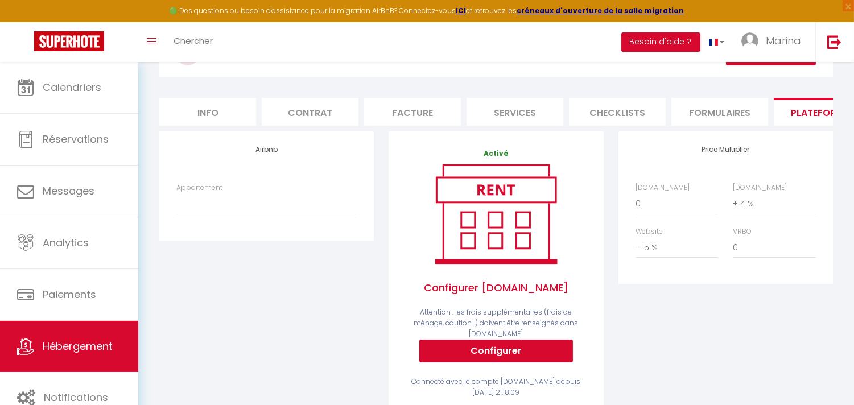
scroll to position [138, 0]
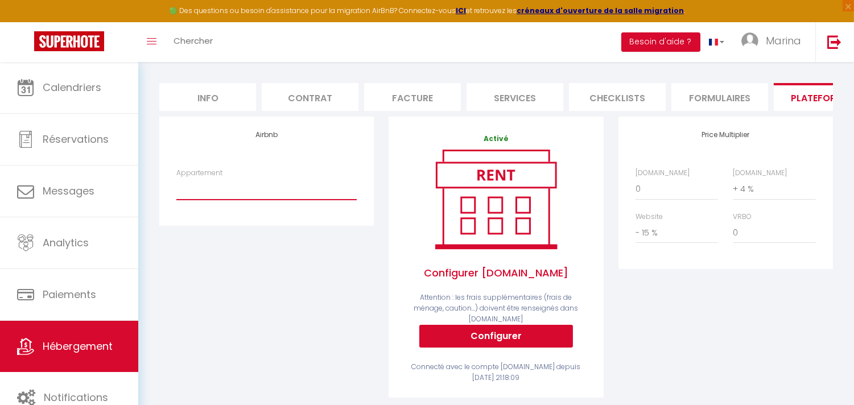
click at [206, 200] on select "Manganao - Studio de charme & accès plage - marina.conciergerie.971@gmail.com C…" at bounding box center [266, 189] width 180 height 22
select select "5474-1078298852940251307"
click at [176, 187] on select "Manganao - Studio de charme & accès plage - marina.conciergerie.971@gmail.com C…" at bounding box center [266, 189] width 180 height 22
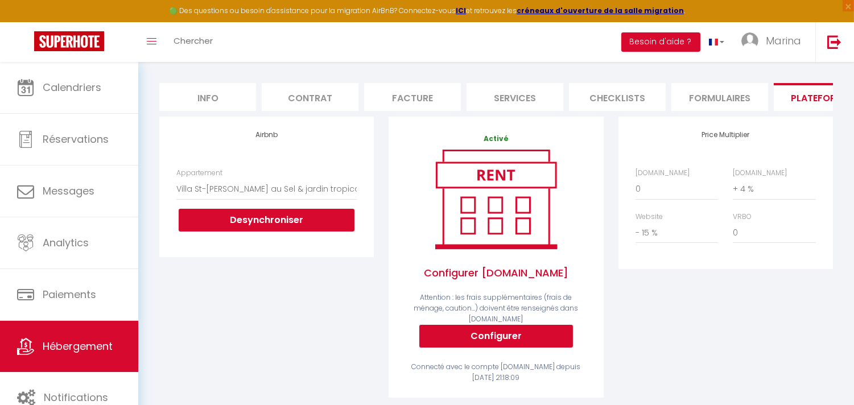
click at [390, 160] on div "Activé Configurer Booking.com Attention : les frais supplémentaires (frais de m…" at bounding box center [495, 257] width 214 height 280
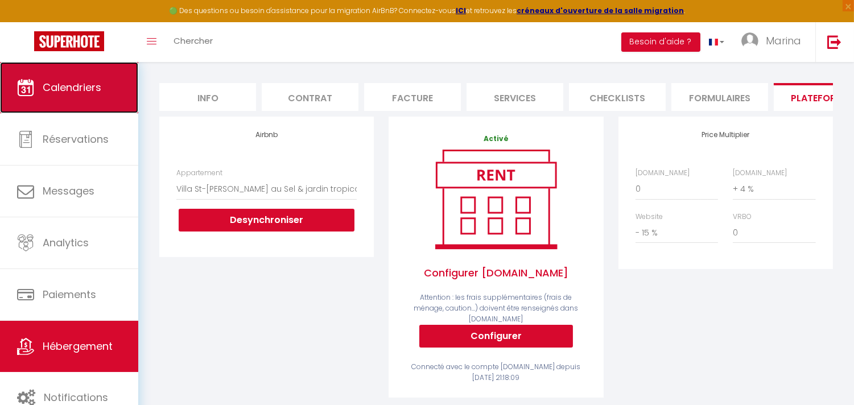
click at [86, 82] on span "Calendriers" at bounding box center [72, 87] width 59 height 14
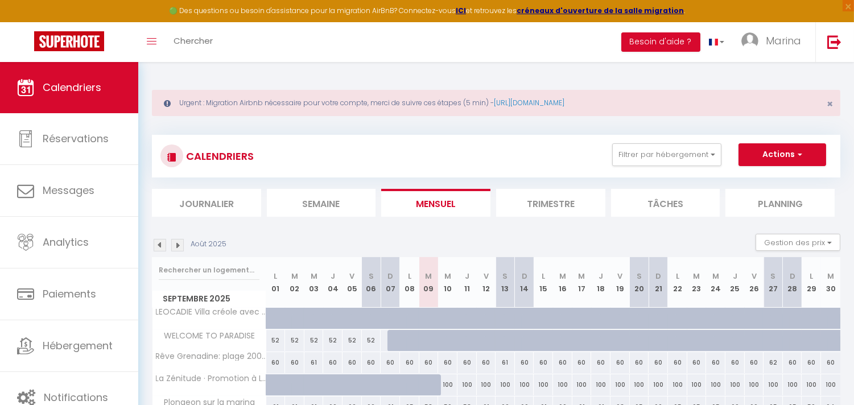
click at [179, 249] on img at bounding box center [177, 245] width 13 height 13
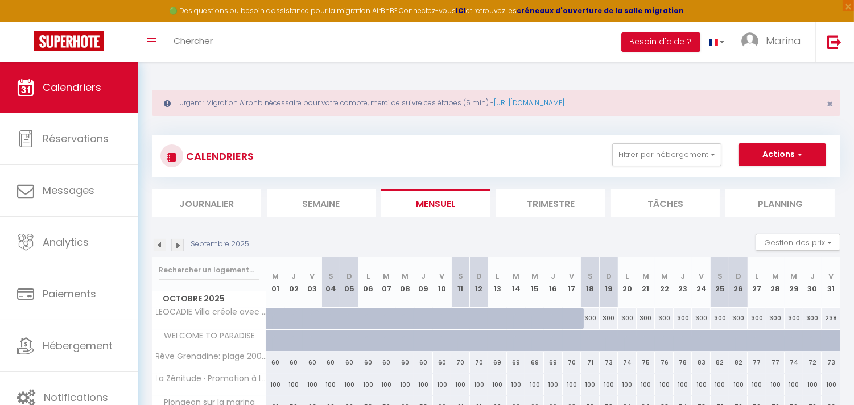
click at [179, 249] on img at bounding box center [177, 245] width 13 height 13
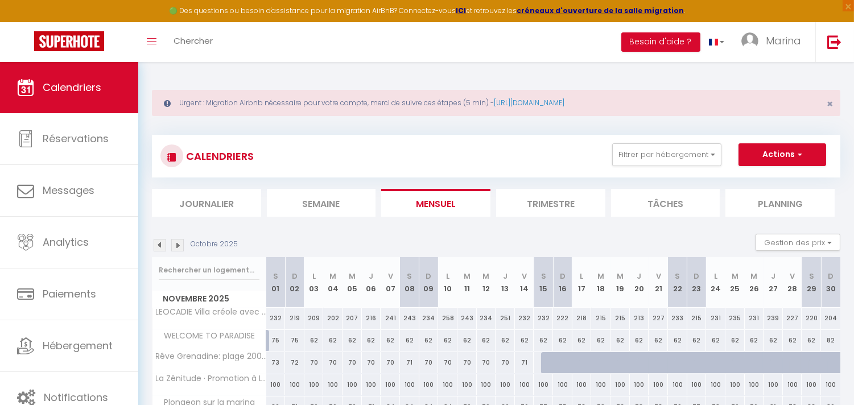
click at [179, 249] on img at bounding box center [177, 245] width 13 height 13
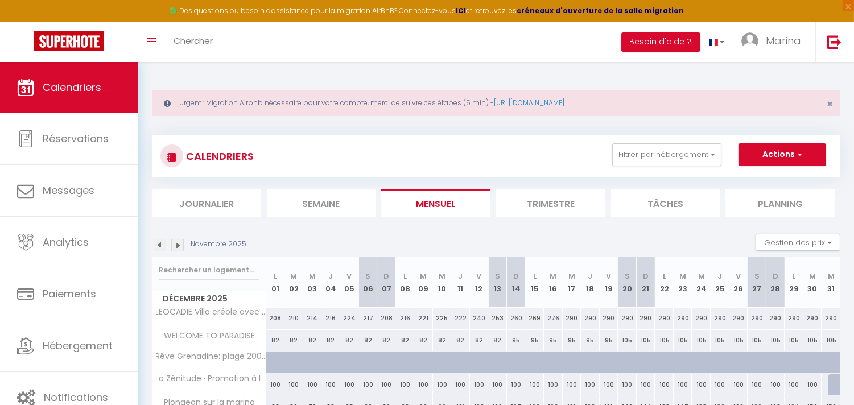
click at [179, 249] on img at bounding box center [177, 245] width 13 height 13
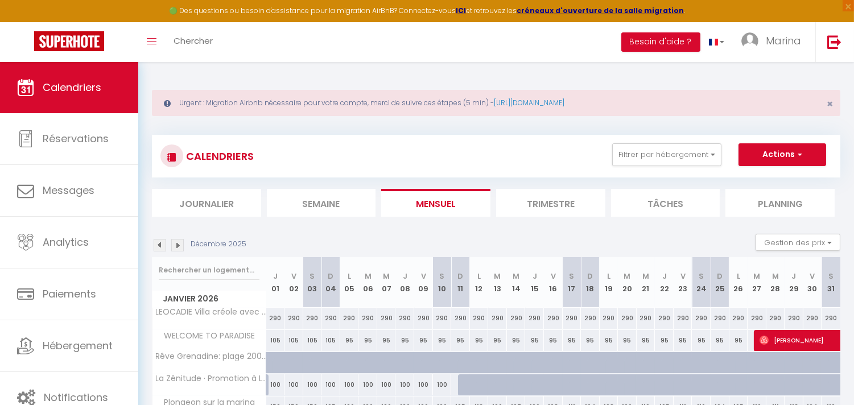
click at [179, 249] on img at bounding box center [177, 245] width 13 height 13
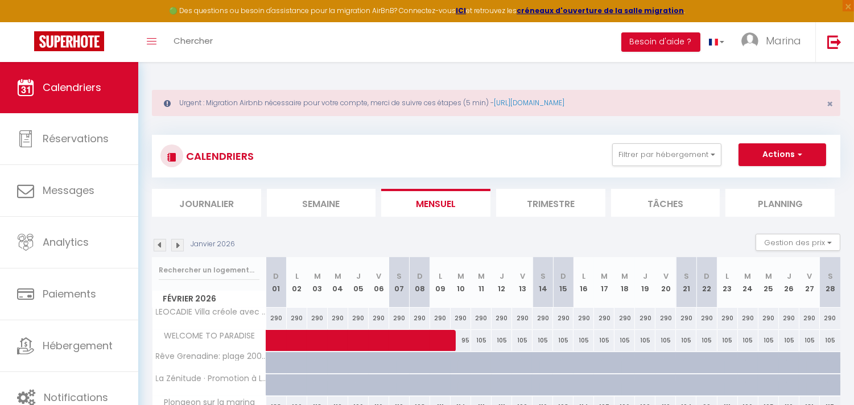
click at [179, 249] on img at bounding box center [177, 245] width 13 height 13
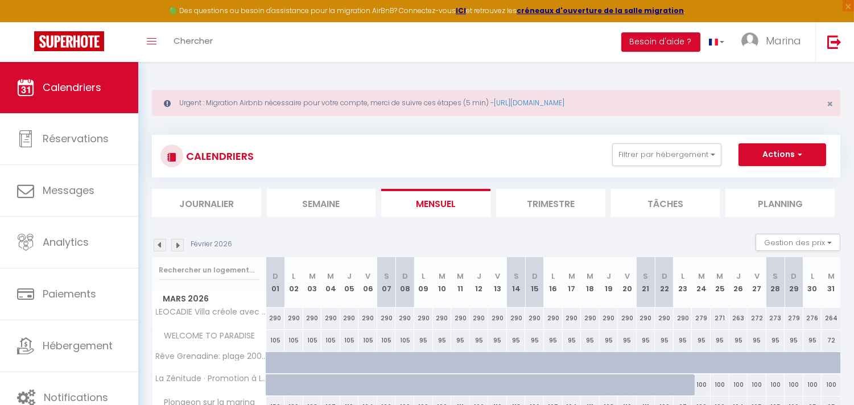
click at [179, 249] on img at bounding box center [177, 245] width 13 height 13
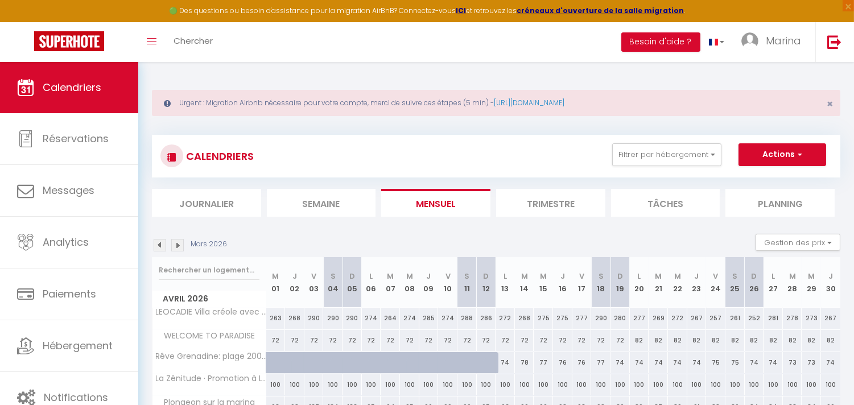
click at [179, 249] on img at bounding box center [177, 245] width 13 height 13
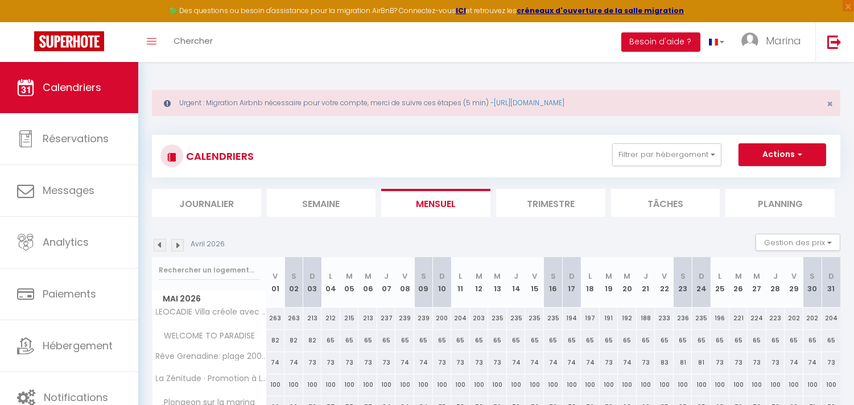
click at [179, 249] on img at bounding box center [177, 245] width 13 height 13
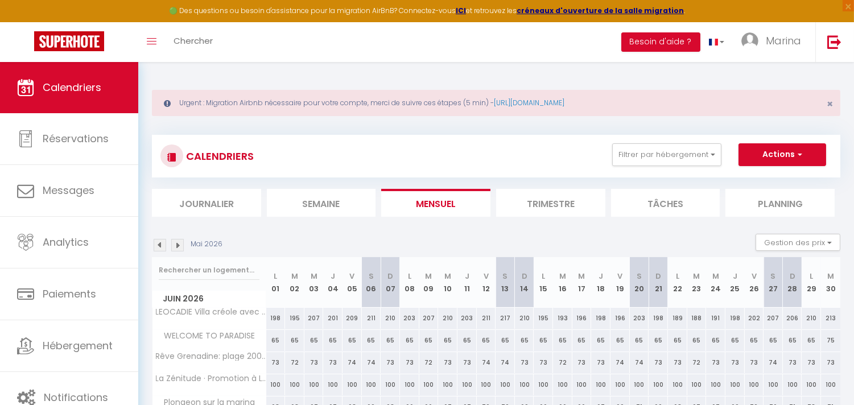
click at [179, 249] on img at bounding box center [177, 245] width 13 height 13
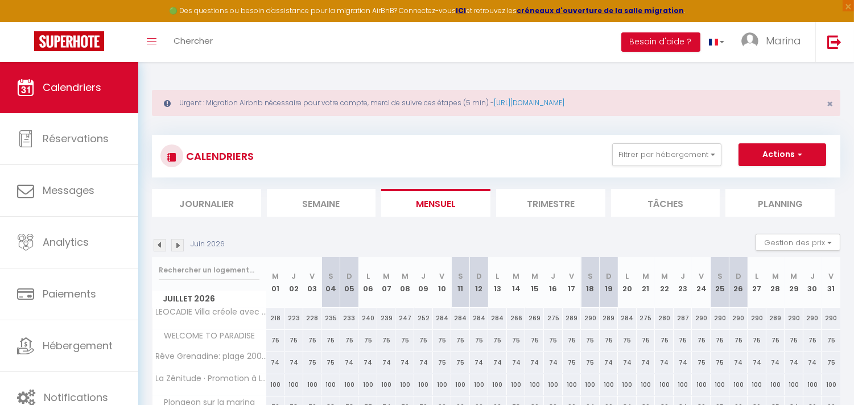
click at [179, 249] on img at bounding box center [177, 245] width 13 height 13
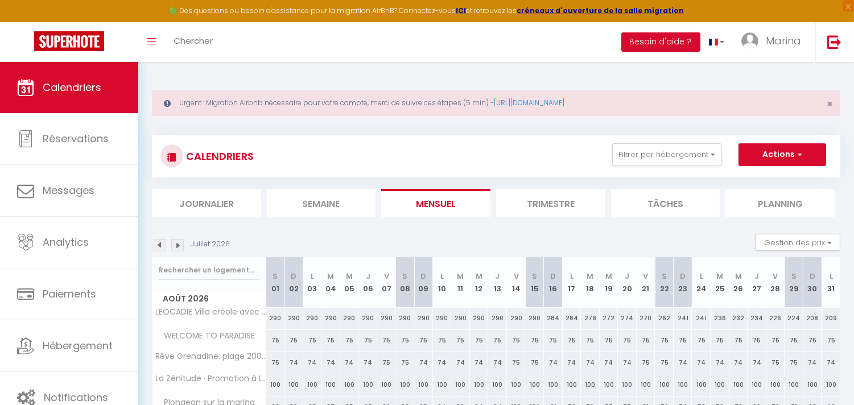
click at [179, 249] on img at bounding box center [177, 245] width 13 height 13
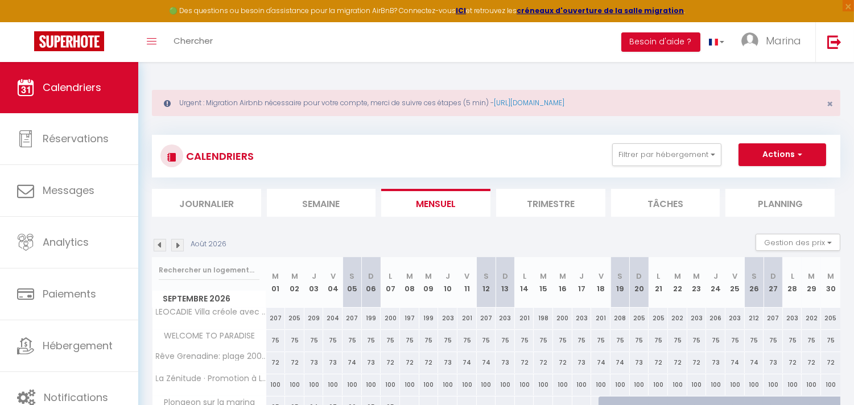
click at [162, 249] on img at bounding box center [160, 245] width 13 height 13
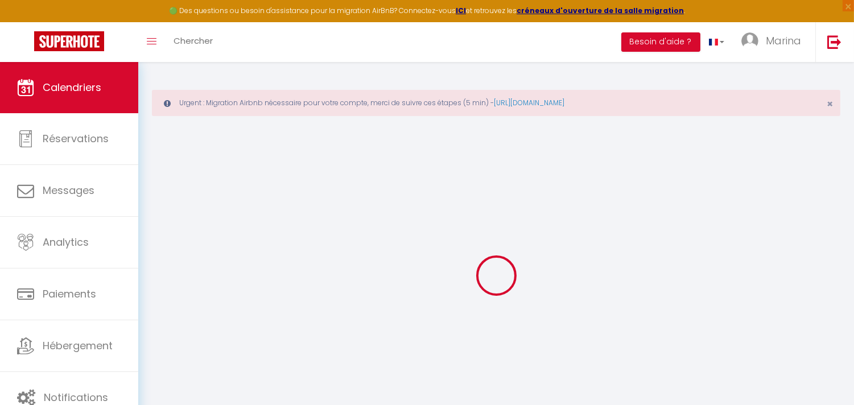
click at [162, 249] on div at bounding box center [496, 275] width 688 height 303
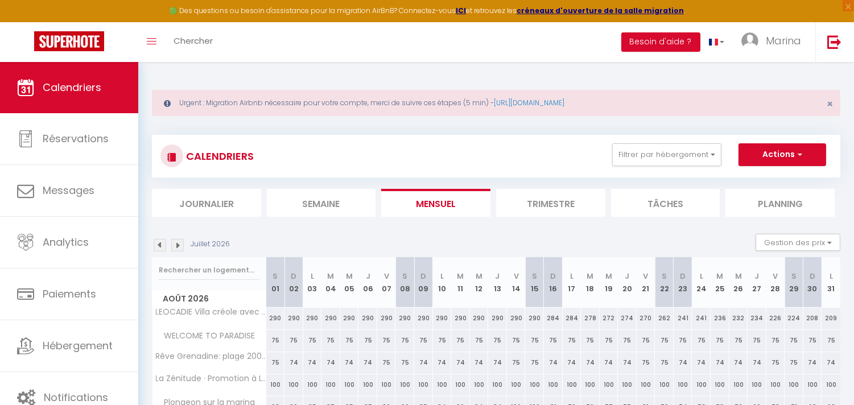
click at [162, 249] on img at bounding box center [160, 245] width 13 height 13
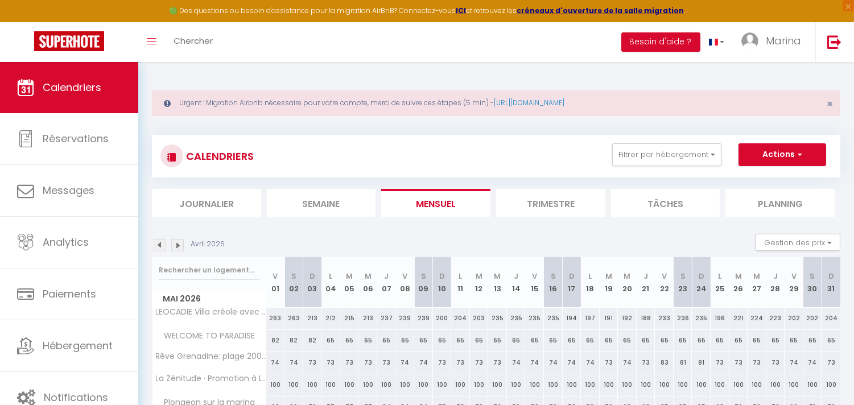
click at [162, 249] on img at bounding box center [160, 245] width 13 height 13
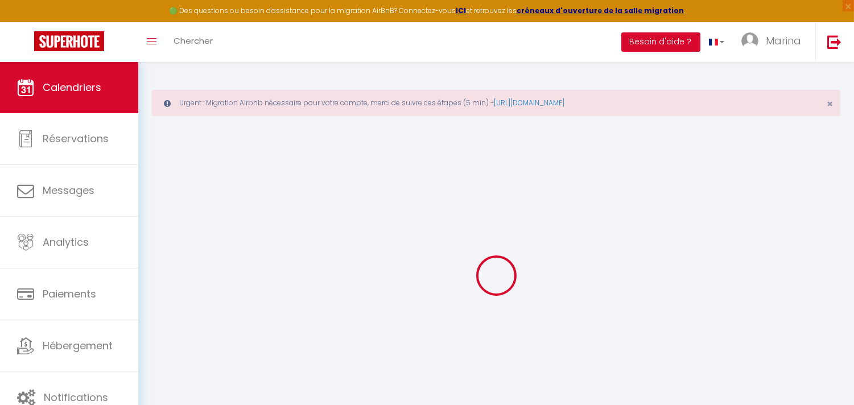
click at [162, 249] on div at bounding box center [496, 275] width 688 height 303
